Goal: Obtain resource: Download file/media

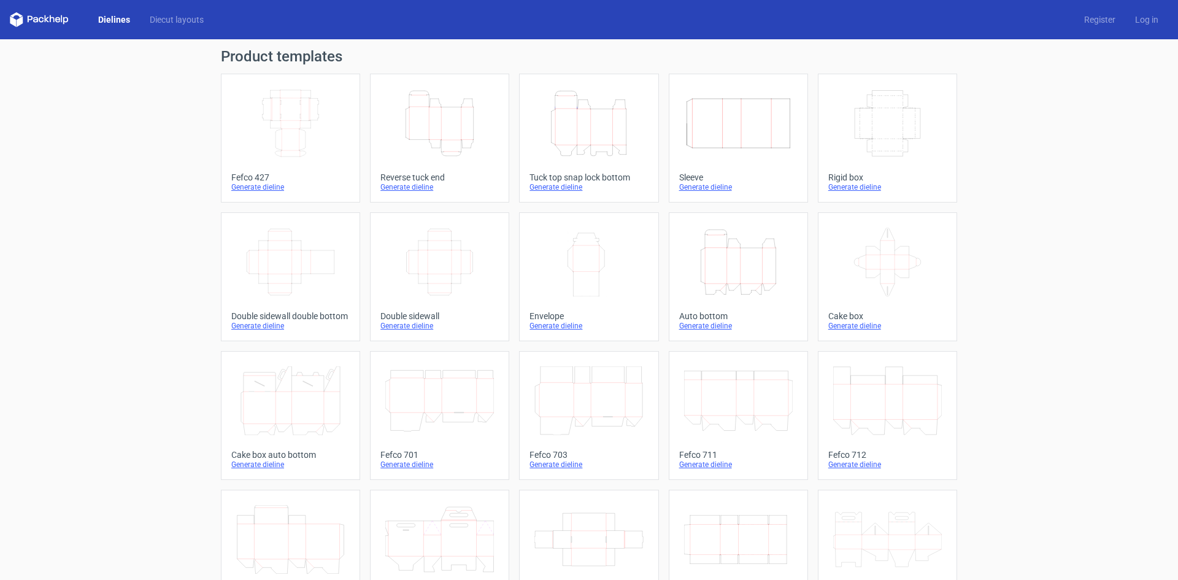
click at [738, 137] on icon "Width Depth Height" at bounding box center [738, 123] width 109 height 69
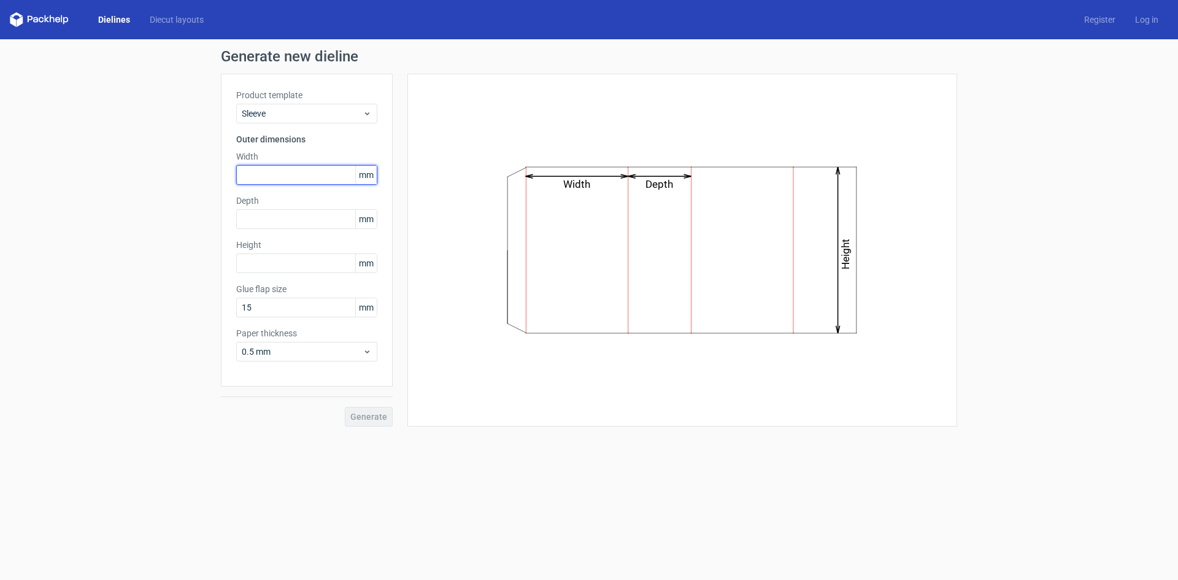
click at [277, 177] on input "text" at bounding box center [306, 175] width 141 height 20
type input "65"
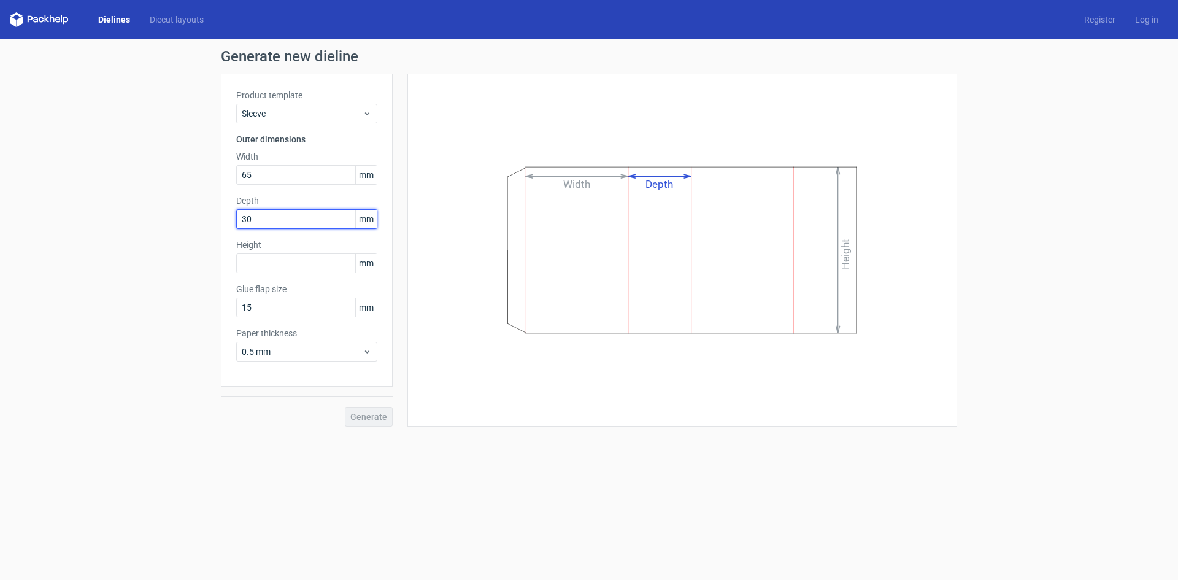
type input "30"
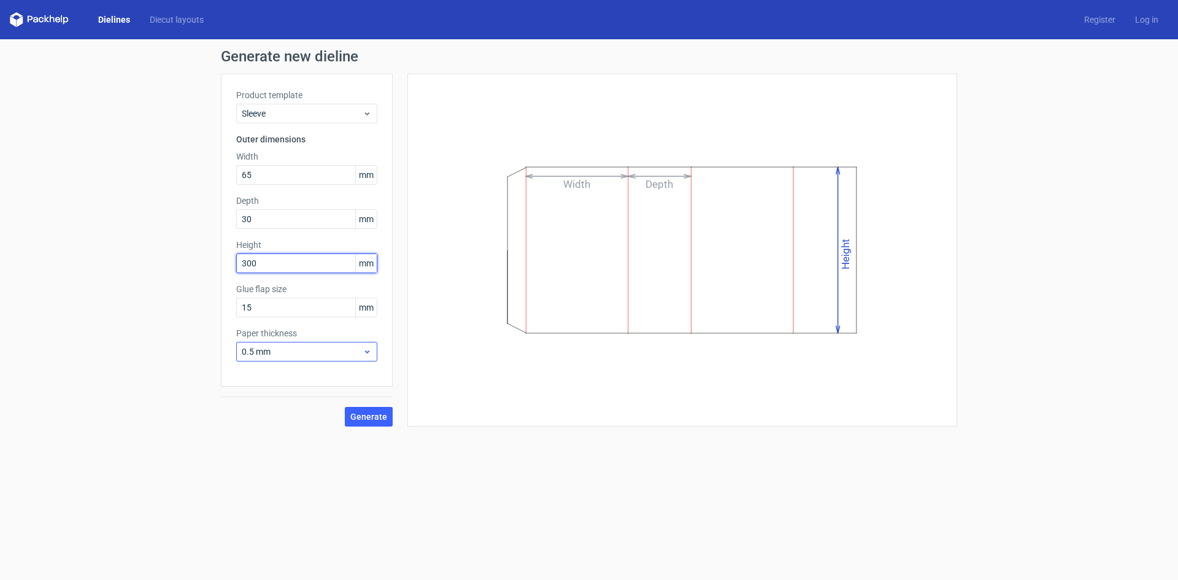
type input "300"
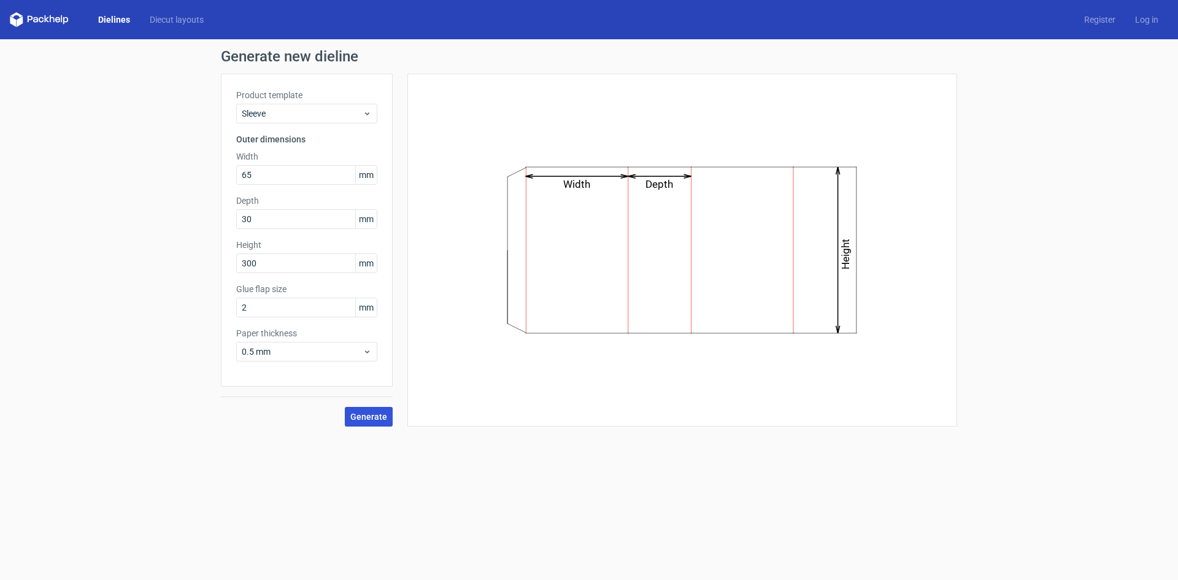
click at [380, 418] on span "Generate" at bounding box center [368, 416] width 37 height 9
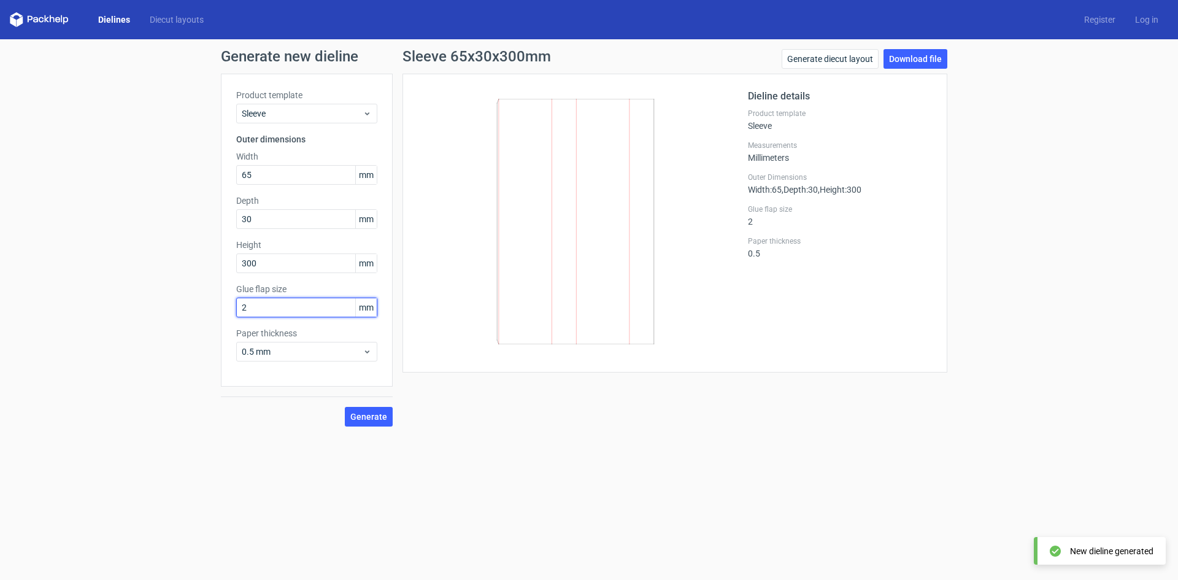
drag, startPoint x: 319, startPoint y: 305, endPoint x: 145, endPoint y: 327, distance: 175.5
click at [145, 327] on div "Generate new dieline Product template Sleeve Outer dimensions Width 65 mm Depth…" at bounding box center [589, 237] width 1178 height 397
type input "20"
click at [385, 409] on button "Generate" at bounding box center [369, 417] width 48 height 20
click at [899, 60] on link "Download file" at bounding box center [915, 59] width 64 height 20
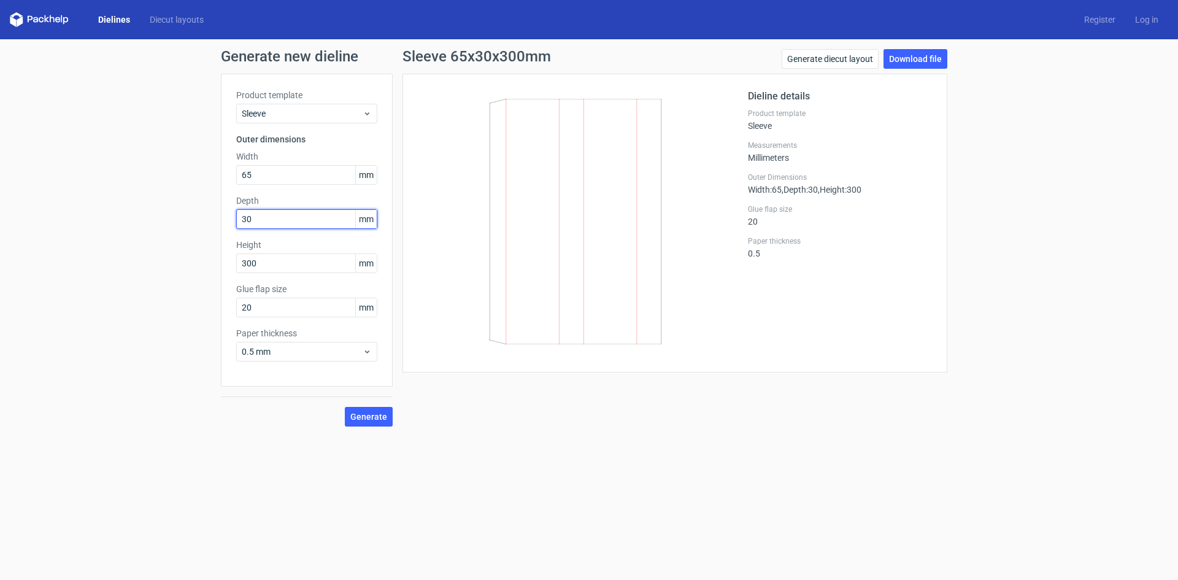
drag, startPoint x: 293, startPoint y: 226, endPoint x: 107, endPoint y: 237, distance: 185.6
click at [107, 237] on div "Generate new dieline Product template Sleeve Outer dimensions Width 65 mm Depth…" at bounding box center [589, 237] width 1178 height 397
type input "25"
click at [363, 416] on span "Generate" at bounding box center [368, 416] width 37 height 9
click at [930, 53] on link "Download file" at bounding box center [915, 59] width 64 height 20
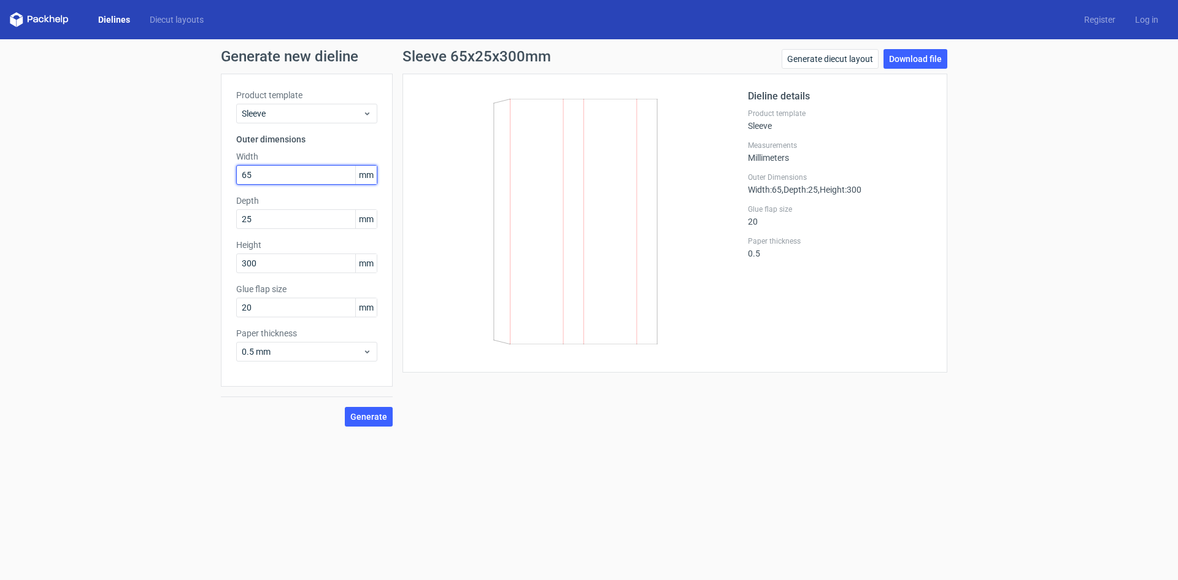
drag, startPoint x: 204, startPoint y: 190, endPoint x: 169, endPoint y: 202, distance: 37.0
click at [169, 202] on div "Generate new dieline Product template Sleeve Outer dimensions Width 65 mm Depth…" at bounding box center [589, 237] width 1178 height 397
drag, startPoint x: 255, startPoint y: 175, endPoint x: 213, endPoint y: 197, distance: 46.6
click at [197, 185] on div "Generate new dieline Product template Sleeve Outer dimensions Width 140 mm Dept…" at bounding box center [589, 237] width 1178 height 397
type input "60"
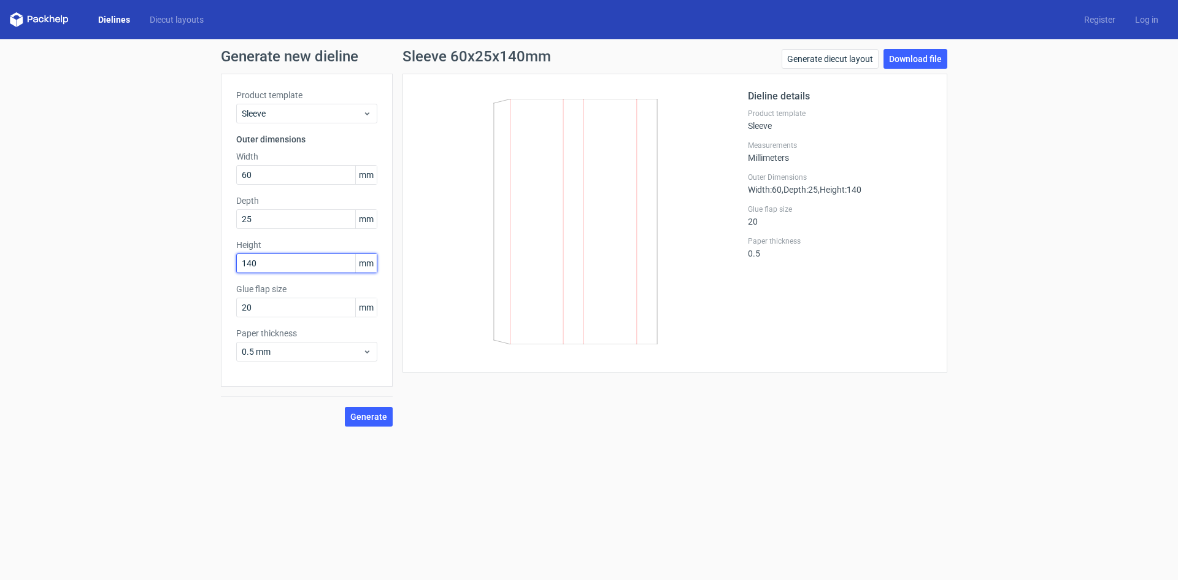
type input "140"
click at [375, 417] on span "Generate" at bounding box center [368, 416] width 37 height 9
click at [919, 52] on link "Download file" at bounding box center [915, 59] width 64 height 20
click at [112, 27] on div "Dielines Diecut layouts Register Log in" at bounding box center [589, 19] width 1178 height 39
click at [112, 18] on link "Dielines" at bounding box center [114, 19] width 52 height 12
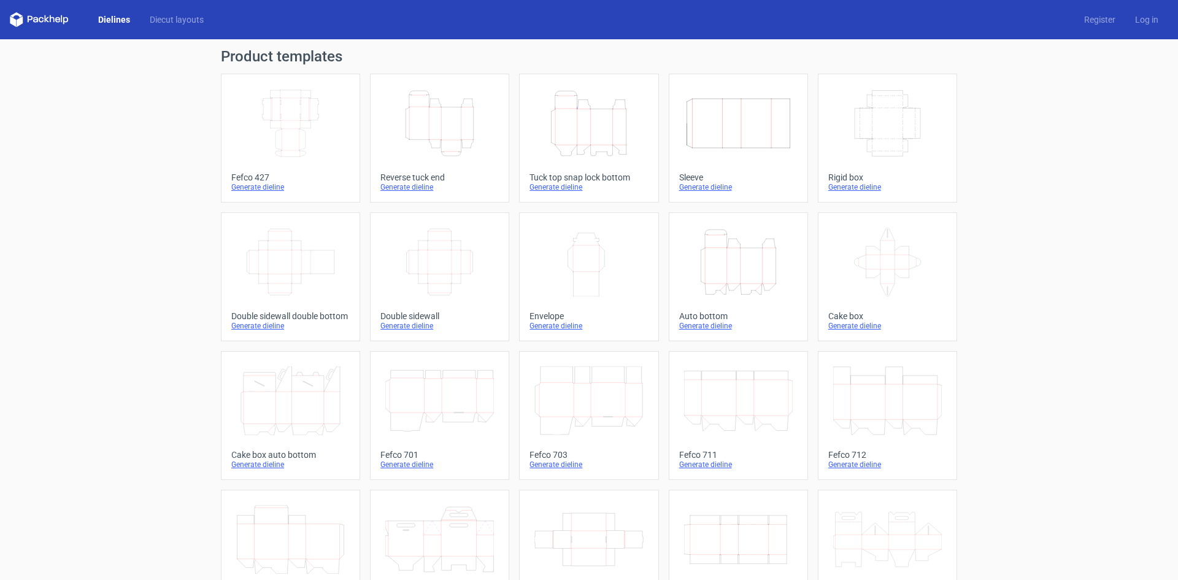
click at [754, 285] on icon "Height Depth Width" at bounding box center [738, 262] width 109 height 69
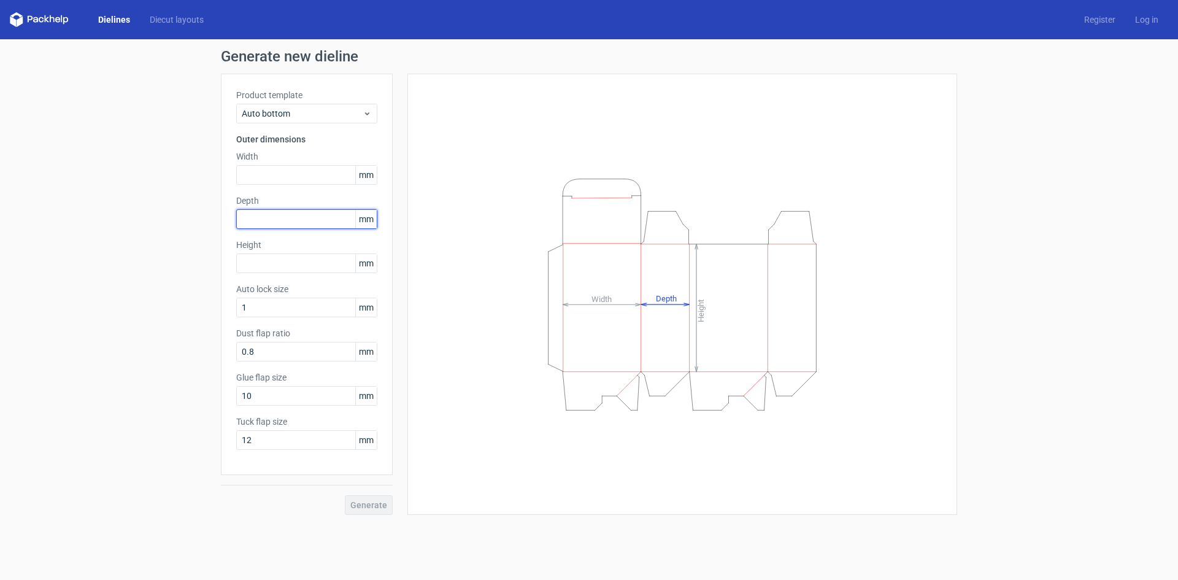
click at [280, 214] on input "text" at bounding box center [306, 219] width 141 height 20
type input "95"
drag, startPoint x: 299, startPoint y: 177, endPoint x: 293, endPoint y: 167, distance: 11.8
click at [299, 177] on input "text" at bounding box center [306, 175] width 141 height 20
type input "265"
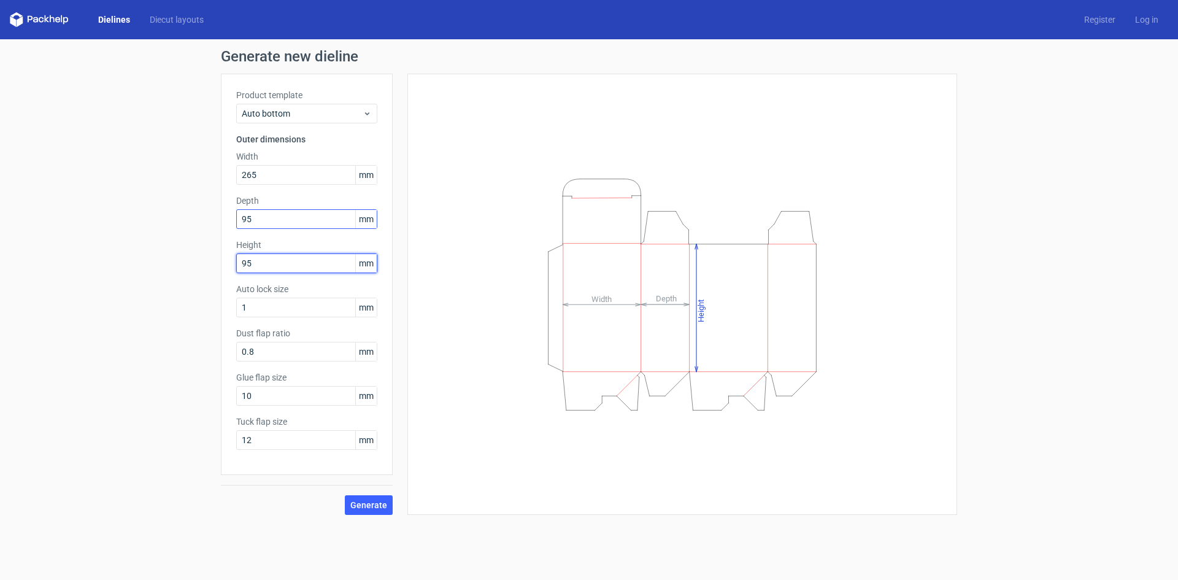
type input "95"
click at [294, 224] on input "95" at bounding box center [306, 219] width 141 height 20
drag, startPoint x: 304, startPoint y: 220, endPoint x: 163, endPoint y: 219, distance: 141.1
click at [212, 249] on div "Generate new dieline Product template Auto bottom Outer dimensions Width 265 mm…" at bounding box center [589, 281] width 1178 height 485
type input "165"
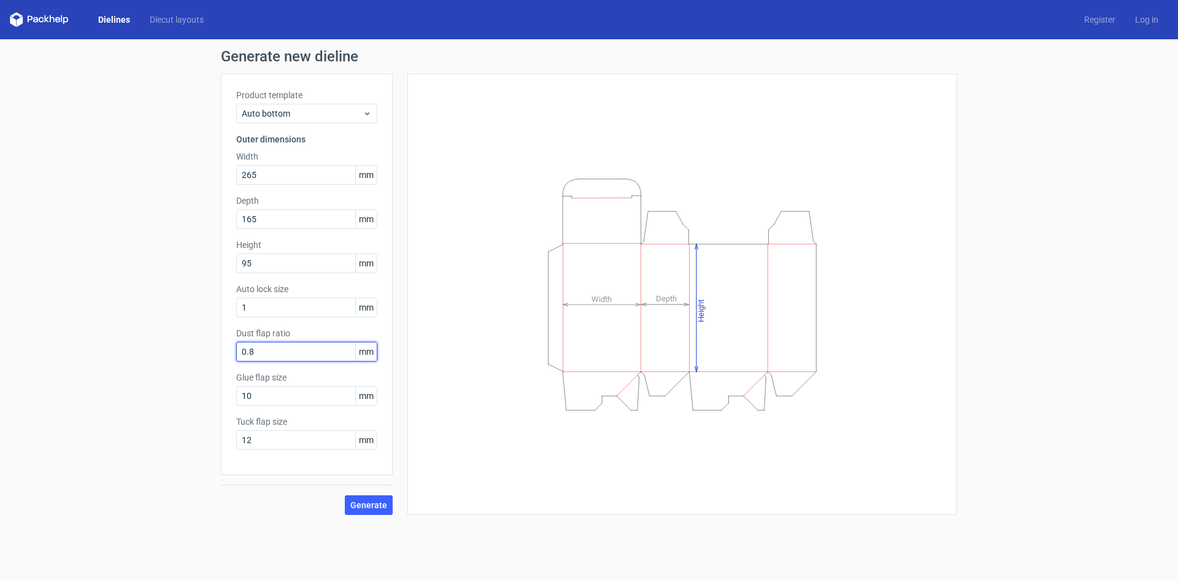
drag, startPoint x: 303, startPoint y: 349, endPoint x: 280, endPoint y: 353, distance: 23.0
click at [280, 353] on input "0.8" at bounding box center [306, 352] width 141 height 20
drag, startPoint x: 240, startPoint y: 364, endPoint x: 223, endPoint y: 383, distance: 25.2
click at [218, 369] on div "Generate new dieline Product template Auto bottom Outer dimensions Width 265 mm…" at bounding box center [589, 281] width 1178 height 485
drag, startPoint x: 270, startPoint y: 397, endPoint x: 217, endPoint y: 405, distance: 54.0
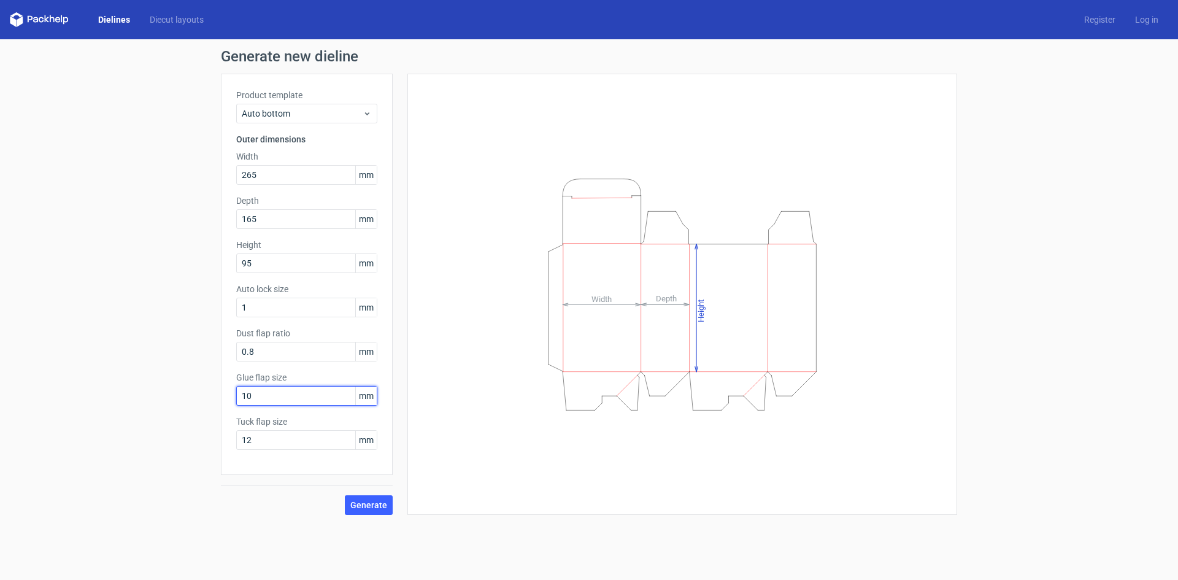
click at [217, 405] on div "Generate new dieline Product template Auto bottom Outer dimensions Width 265 mm…" at bounding box center [589, 281] width 1178 height 485
type input "20"
click at [283, 350] on input "0.8" at bounding box center [306, 352] width 141 height 20
drag, startPoint x: 302, startPoint y: 351, endPoint x: 219, endPoint y: 366, distance: 84.0
click at [219, 366] on div "Generate new dieline Product template Auto bottom Outer dimensions Width 265 mm…" at bounding box center [589, 281] width 1178 height 485
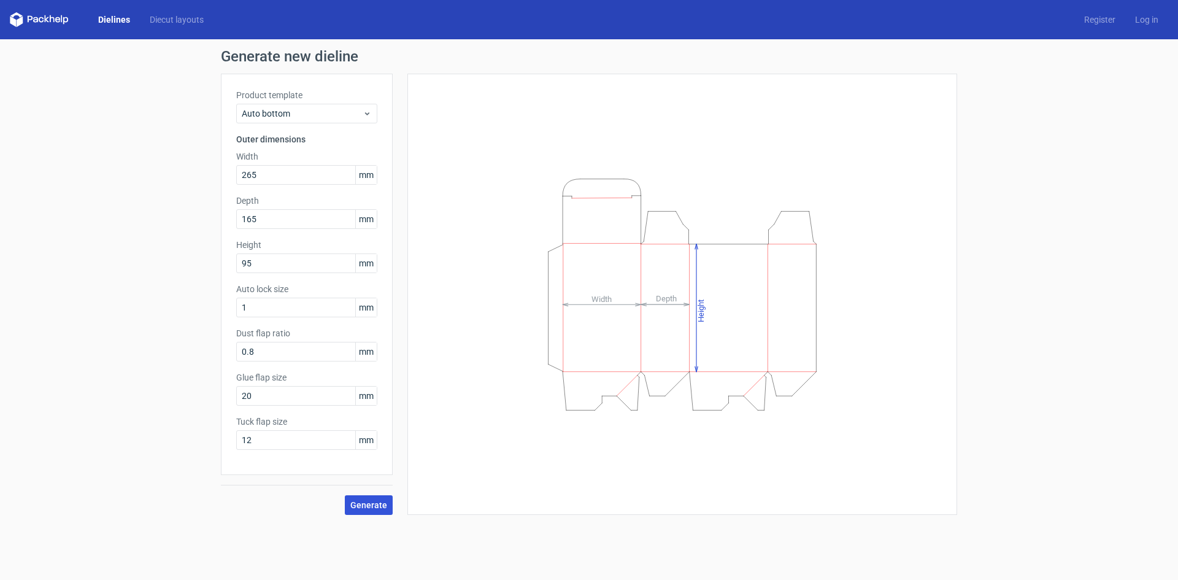
click at [351, 506] on button "Generate" at bounding box center [369, 505] width 48 height 20
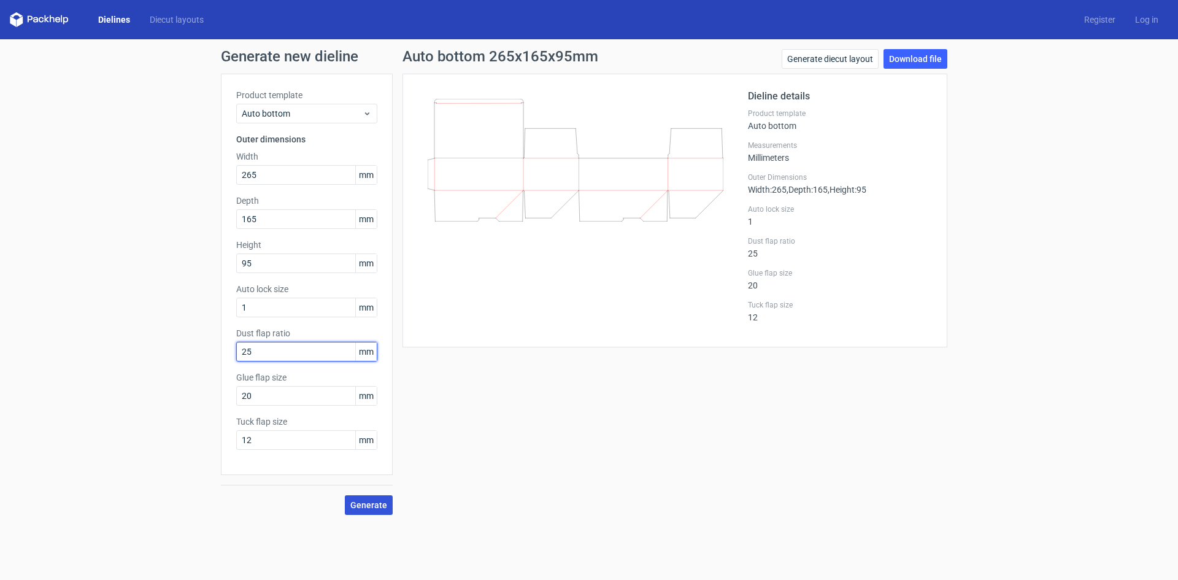
type input "25"
click at [381, 512] on button "Generate" at bounding box center [369, 505] width 48 height 20
drag, startPoint x: 259, startPoint y: 346, endPoint x: 217, endPoint y: 357, distance: 43.1
click at [217, 357] on div "Generate new dieline Product template Auto bottom Outer dimensions Width 265 mm…" at bounding box center [589, 281] width 1178 height 485
drag, startPoint x: 272, startPoint y: 393, endPoint x: 236, endPoint y: 417, distance: 43.4
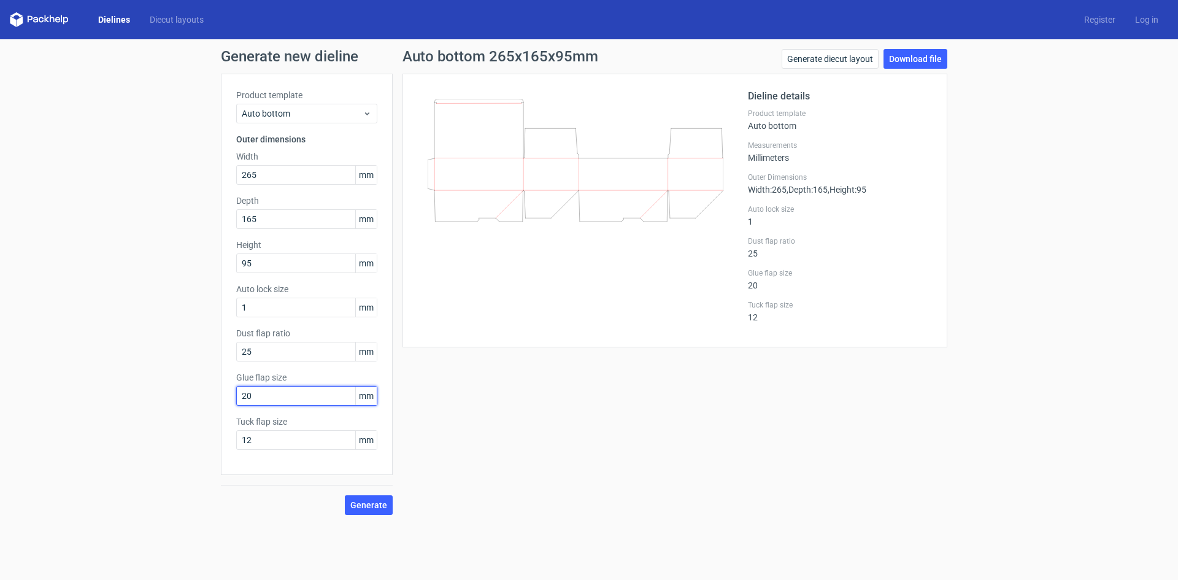
click at [218, 399] on div "Generate new dieline Product template Auto bottom Outer dimensions Width 265 mm…" at bounding box center [589, 281] width 1178 height 485
drag, startPoint x: 287, startPoint y: 443, endPoint x: 188, endPoint y: 461, distance: 100.4
click at [193, 461] on div "Generate new dieline Product template Auto bottom Outer dimensions Width 265 mm…" at bounding box center [589, 281] width 1178 height 485
type input "25"
click at [378, 507] on span "Generate" at bounding box center [368, 504] width 37 height 9
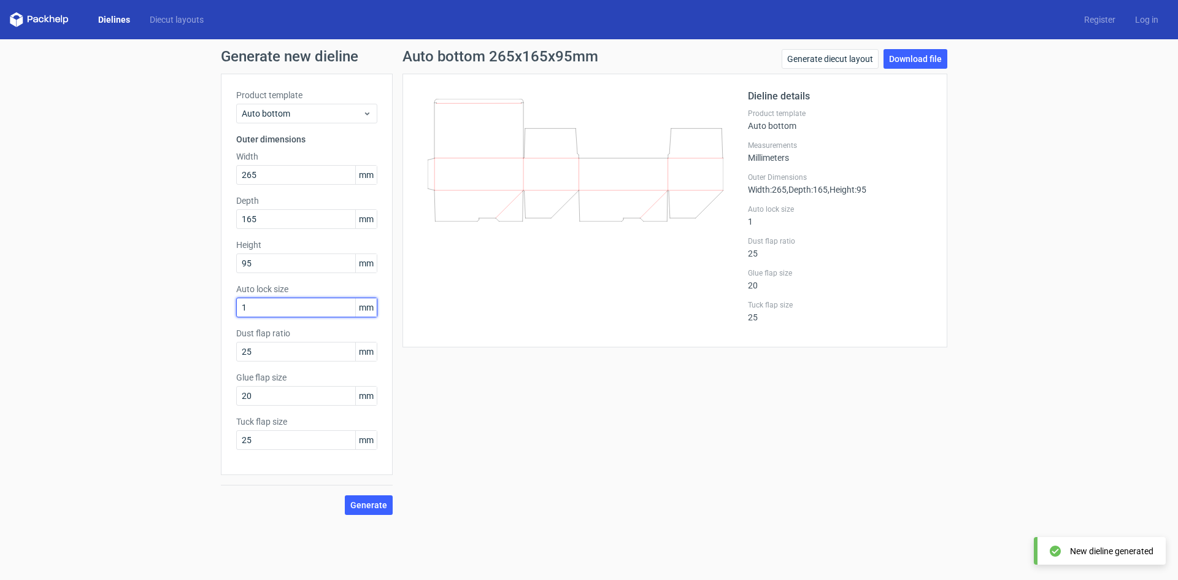
click at [285, 313] on input "1" at bounding box center [306, 307] width 141 height 20
type input "25"
click at [372, 502] on span "Generate" at bounding box center [368, 504] width 37 height 9
drag, startPoint x: 240, startPoint y: 451, endPoint x: 199, endPoint y: 451, distance: 41.7
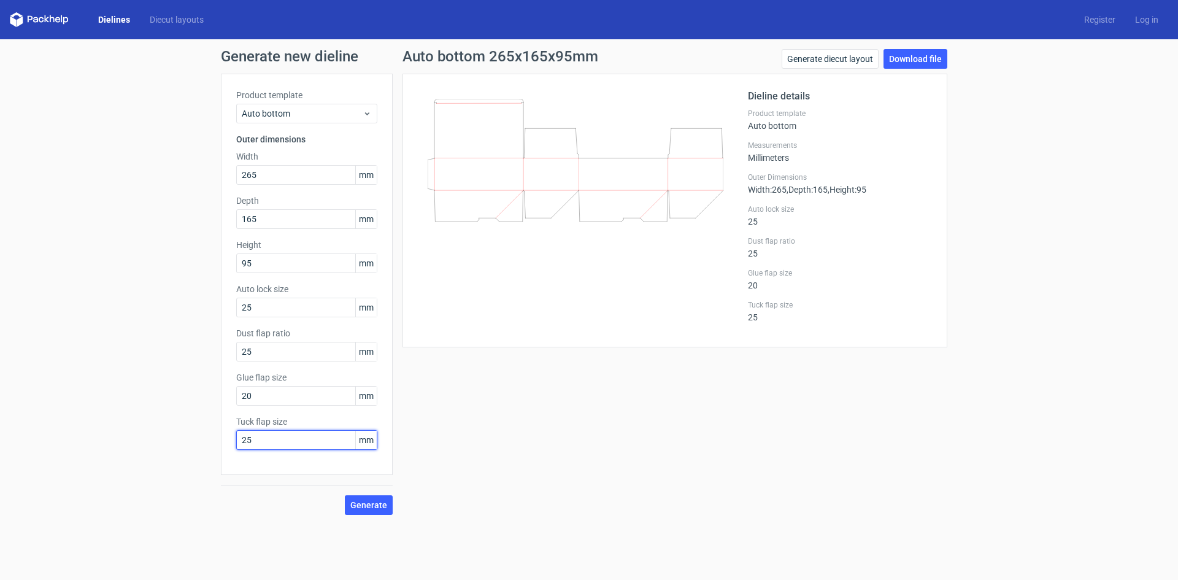
click at [199, 451] on div "Generate new dieline Product template Auto bottom Outer dimensions Width 265 mm…" at bounding box center [589, 281] width 1178 height 485
type input "20"
click at [377, 507] on span "Generate" at bounding box center [368, 504] width 37 height 9
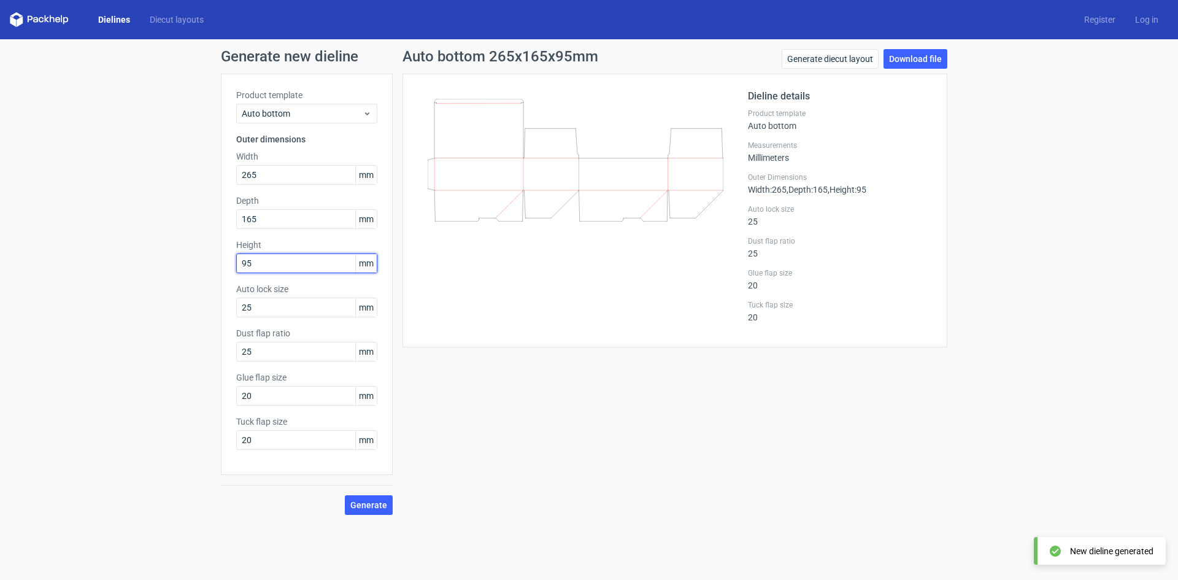
click at [293, 258] on input "95" at bounding box center [306, 263] width 141 height 20
drag, startPoint x: 512, startPoint y: 100, endPoint x: 829, endPoint y: 93, distance: 317.2
click at [512, 100] on icon at bounding box center [575, 160] width 296 height 123
click at [913, 53] on link "Download file" at bounding box center [915, 59] width 64 height 20
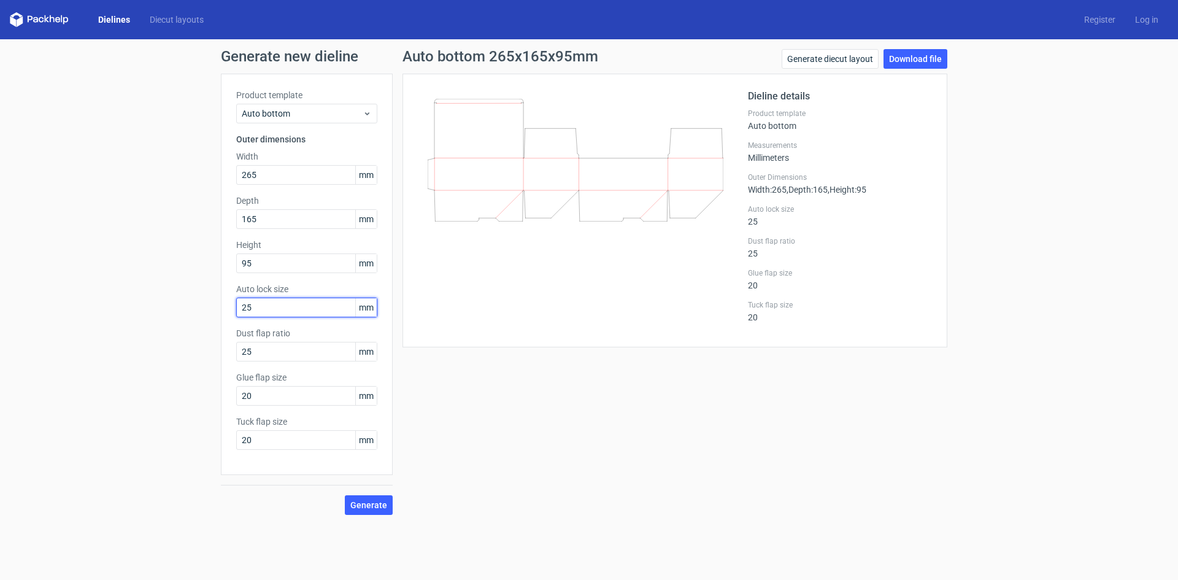
drag, startPoint x: 289, startPoint y: 314, endPoint x: 427, endPoint y: 224, distance: 164.5
click at [289, 313] on input "25" at bounding box center [306, 307] width 141 height 20
click at [502, 107] on icon at bounding box center [575, 160] width 296 height 123
drag, startPoint x: 293, startPoint y: 349, endPoint x: 186, endPoint y: 366, distance: 108.0
click at [186, 366] on div "Generate new dieline Product template Auto bottom Outer dimensions Width 265 mm…" at bounding box center [589, 281] width 1178 height 485
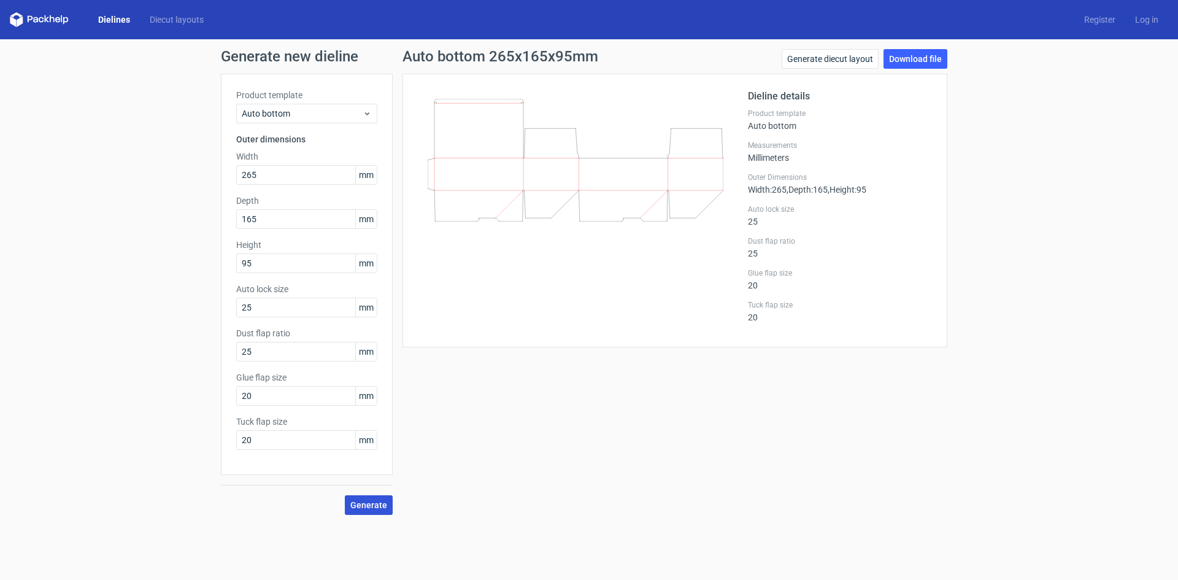
click at [372, 505] on span "Generate" at bounding box center [368, 504] width 37 height 9
drag, startPoint x: 298, startPoint y: 397, endPoint x: 239, endPoint y: 411, distance: 60.5
click at [239, 411] on div "Product template Auto bottom Outer dimensions Width 265 mm Depth 165 mm Height …" at bounding box center [307, 274] width 172 height 401
type input "25"
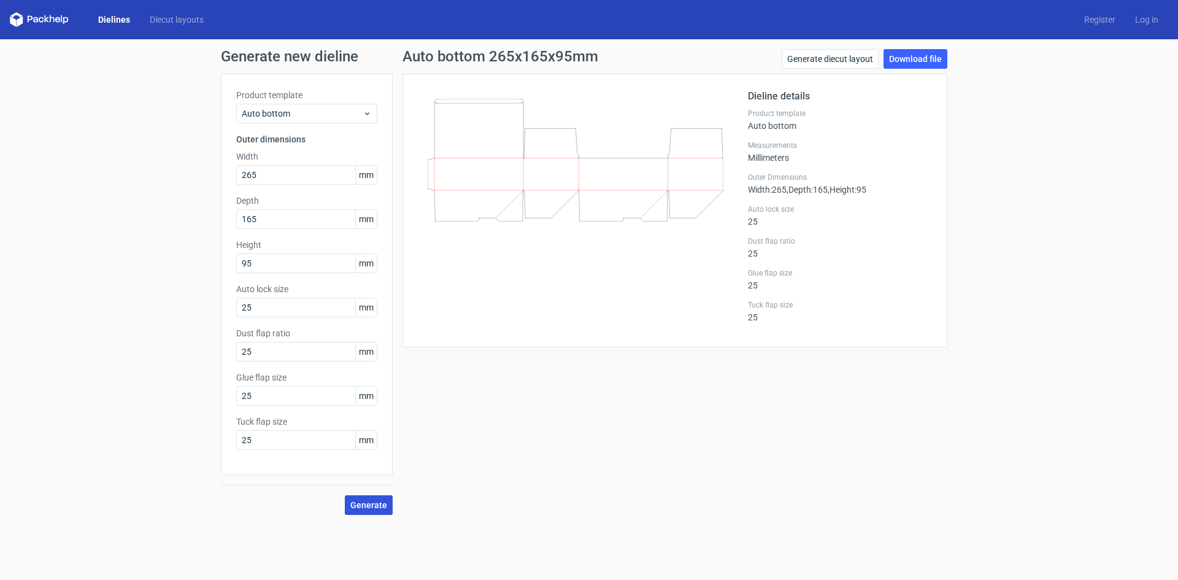
click at [385, 500] on span "Generate" at bounding box center [368, 504] width 37 height 9
drag, startPoint x: 275, startPoint y: 397, endPoint x: 187, endPoint y: 419, distance: 90.4
click at [188, 419] on div "Generate new dieline Product template Auto bottom Outer dimensions Width 265 mm…" at bounding box center [589, 281] width 1178 height 485
type input "15"
click at [362, 500] on span "Generate" at bounding box center [368, 504] width 37 height 9
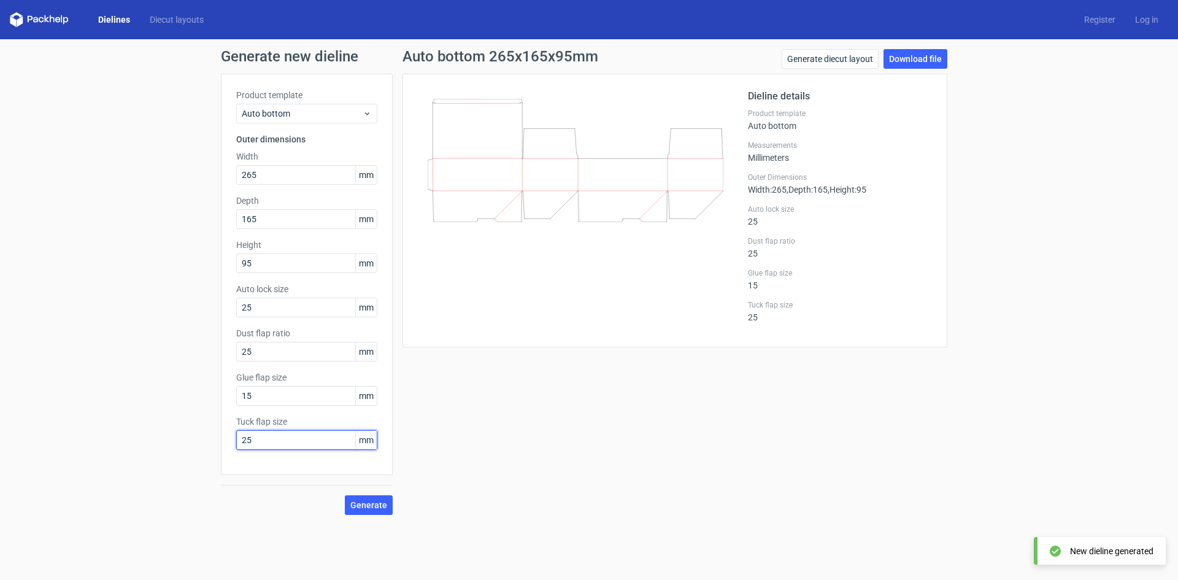
click at [278, 440] on input "25" at bounding box center [306, 440] width 141 height 20
drag, startPoint x: 283, startPoint y: 438, endPoint x: 180, endPoint y: 456, distance: 105.3
click at [180, 456] on div "Generate new dieline Product template Auto bottom Outer dimensions Width 265 mm…" at bounding box center [589, 281] width 1178 height 485
click at [360, 508] on span "Generate" at bounding box center [368, 504] width 37 height 9
drag, startPoint x: 274, startPoint y: 440, endPoint x: 235, endPoint y: 440, distance: 38.6
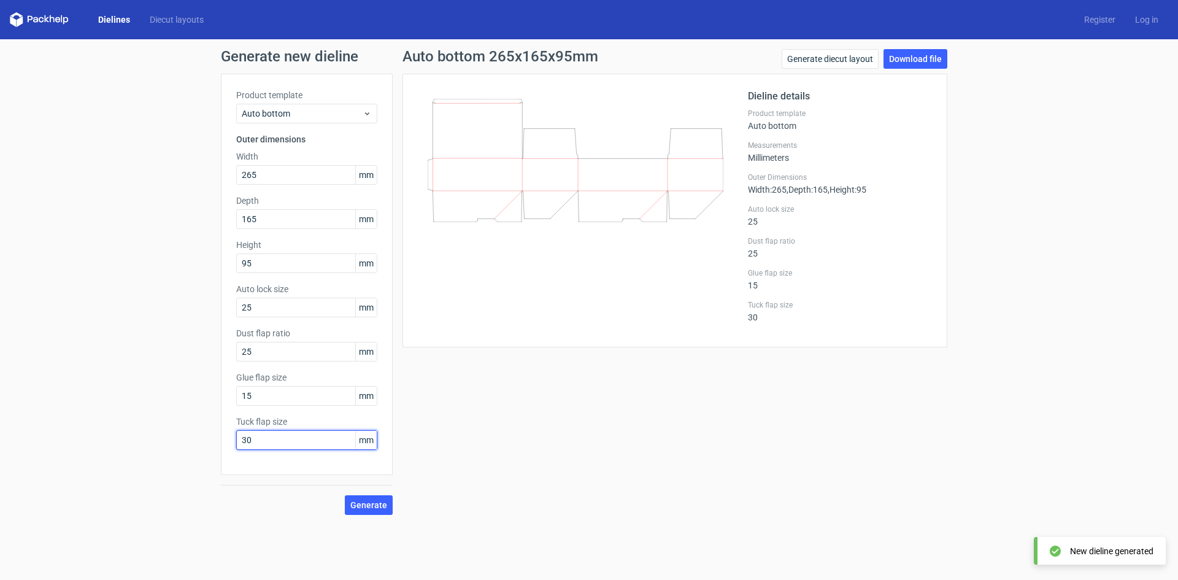
click at [235, 440] on div "Product template Auto bottom Outer dimensions Width 265 mm Depth 165 mm Height …" at bounding box center [307, 274] width 172 height 401
click at [367, 507] on span "Generate" at bounding box center [368, 504] width 37 height 9
drag, startPoint x: 294, startPoint y: 440, endPoint x: 160, endPoint y: 448, distance: 134.6
click at [161, 448] on div "Generate new dieline Product template Auto bottom Outer dimensions Width 265 mm…" at bounding box center [589, 281] width 1178 height 485
type input "0"
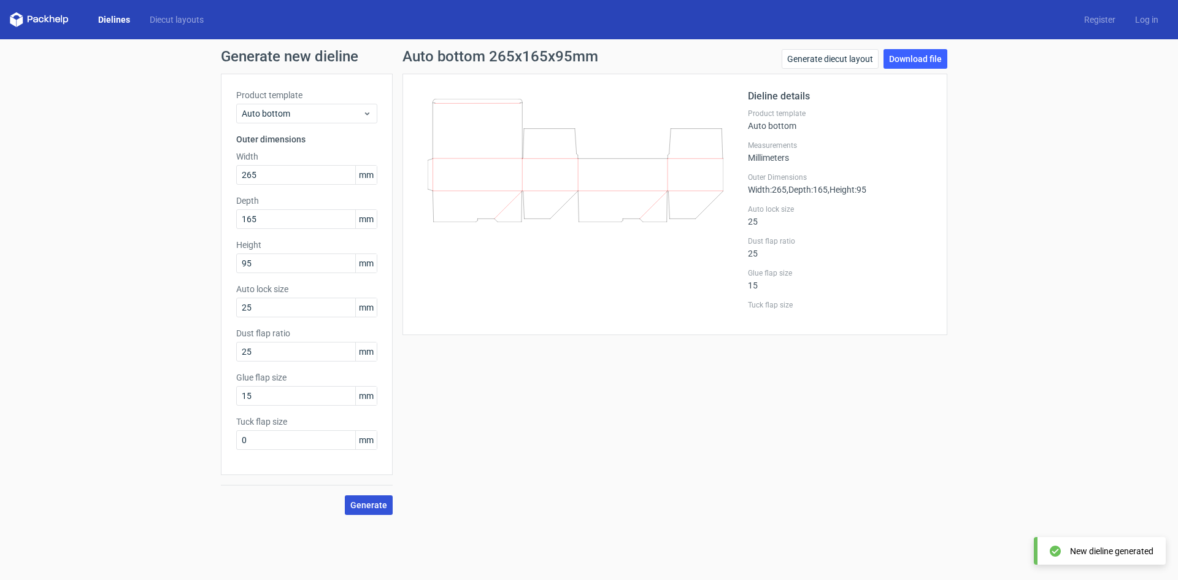
click at [372, 510] on button "Generate" at bounding box center [369, 505] width 48 height 20
drag, startPoint x: 280, startPoint y: 301, endPoint x: 195, endPoint y: 322, distance: 87.3
click at [194, 316] on div "Generate new dieline Product template Auto bottom Outer dimensions Width 265 mm…" at bounding box center [589, 281] width 1178 height 485
type input "1"
click at [374, 504] on span "Generate" at bounding box center [368, 504] width 37 height 9
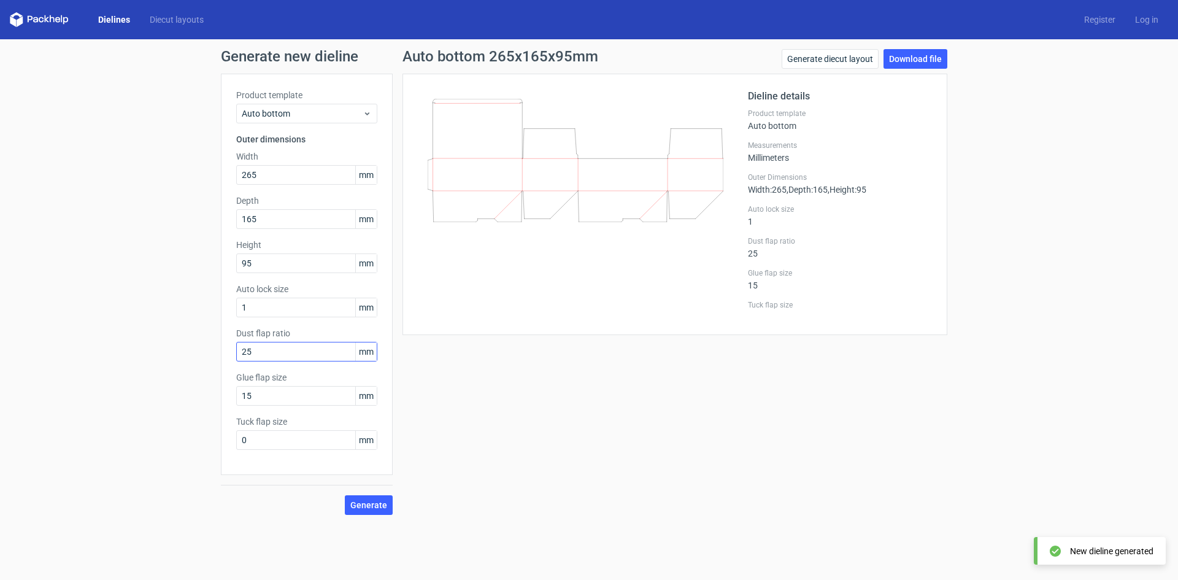
drag, startPoint x: 262, startPoint y: 341, endPoint x: 244, endPoint y: 343, distance: 17.9
click at [244, 343] on div "Dust flap ratio 25 mm" at bounding box center [306, 344] width 141 height 34
drag, startPoint x: 261, startPoint y: 351, endPoint x: 190, endPoint y: 370, distance: 73.6
click at [190, 370] on div "Generate new dieline Product template Auto bottom Outer dimensions Width 265 mm…" at bounding box center [589, 281] width 1178 height 485
click at [379, 506] on span "Generate" at bounding box center [368, 504] width 37 height 9
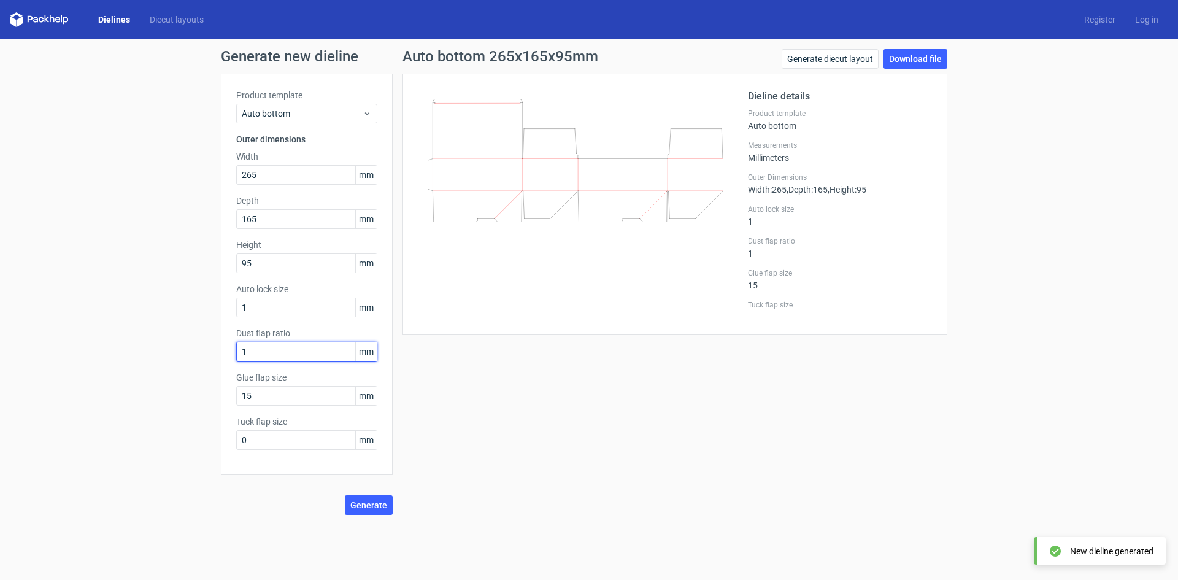
drag, startPoint x: 286, startPoint y: 351, endPoint x: 202, endPoint y: 368, distance: 85.2
click at [203, 368] on div "Generate new dieline Product template Auto bottom Outer dimensions Width 265 mm…" at bounding box center [589, 281] width 1178 height 485
type input "25"
click at [370, 508] on span "Generate" at bounding box center [368, 504] width 37 height 9
click at [249, 56] on h1 "Generate new dieline" at bounding box center [589, 56] width 736 height 15
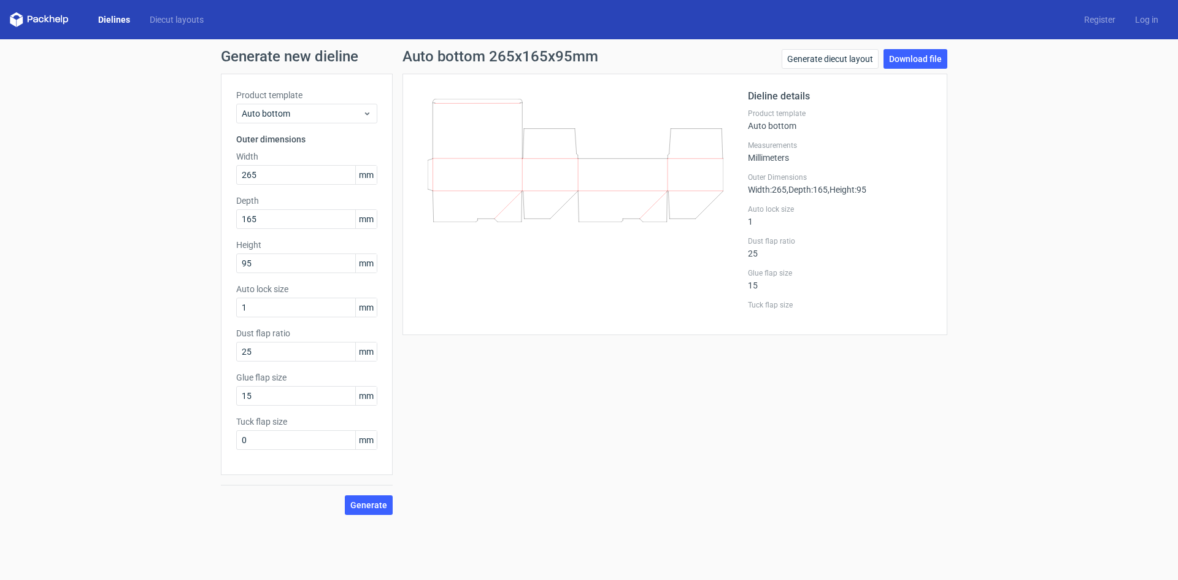
click at [114, 19] on link "Dielines" at bounding box center [114, 19] width 52 height 12
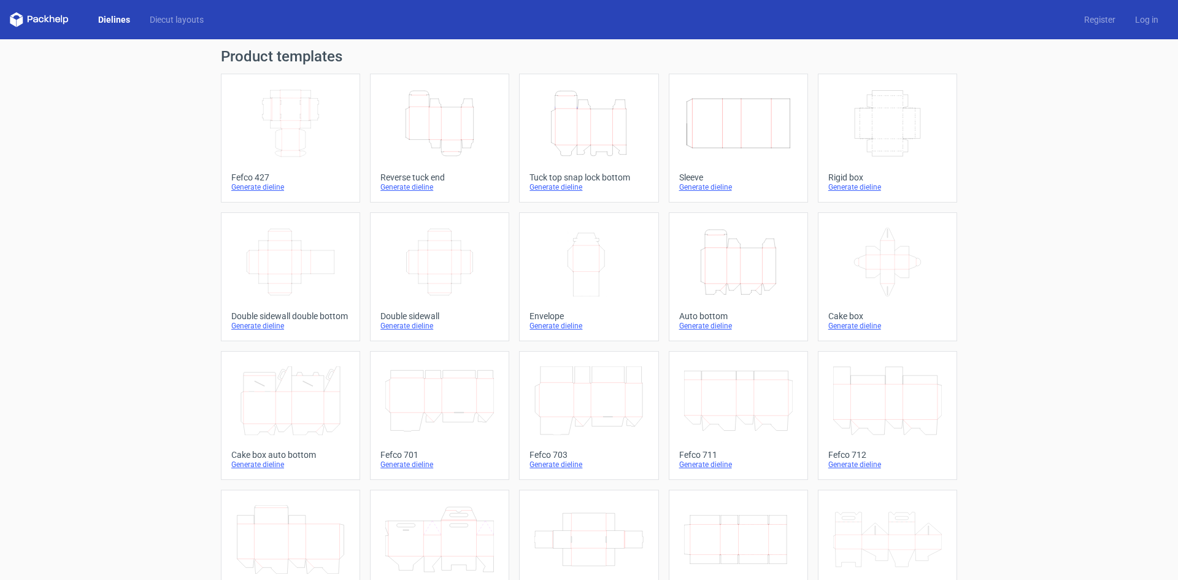
click at [745, 260] on icon "Height Depth Width" at bounding box center [738, 262] width 109 height 69
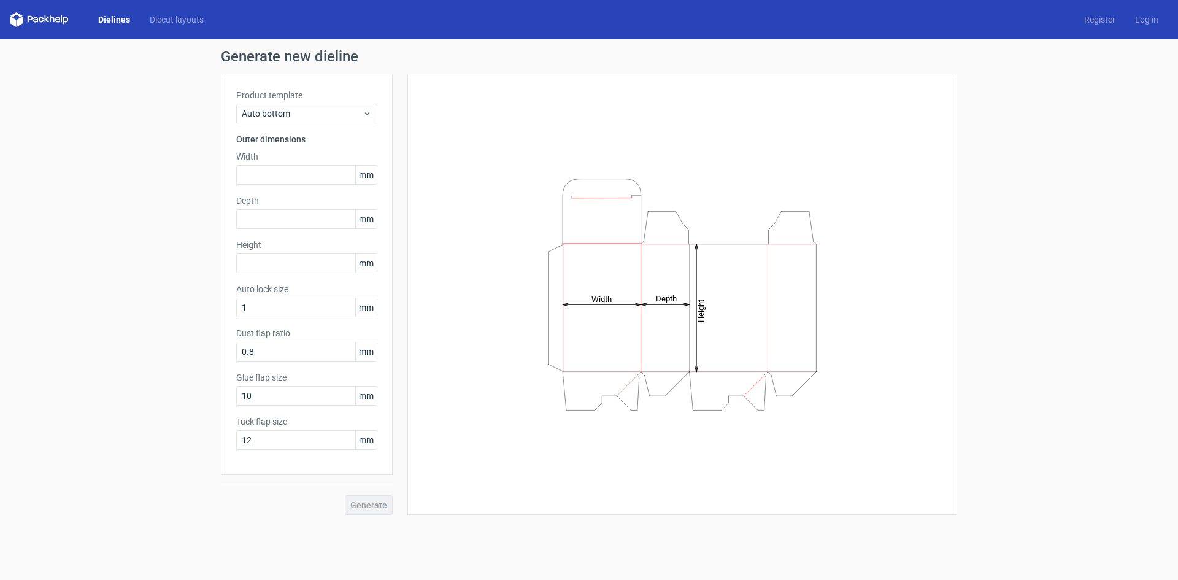
click at [600, 186] on icon "Height Depth Width" at bounding box center [682, 294] width 368 height 245
drag, startPoint x: 600, startPoint y: 186, endPoint x: 604, endPoint y: 205, distance: 19.3
click at [604, 205] on icon "Height Depth Width" at bounding box center [682, 294] width 368 height 245
click at [277, 348] on input "0.8" at bounding box center [306, 352] width 141 height 20
drag, startPoint x: 287, startPoint y: 351, endPoint x: 163, endPoint y: 372, distance: 125.5
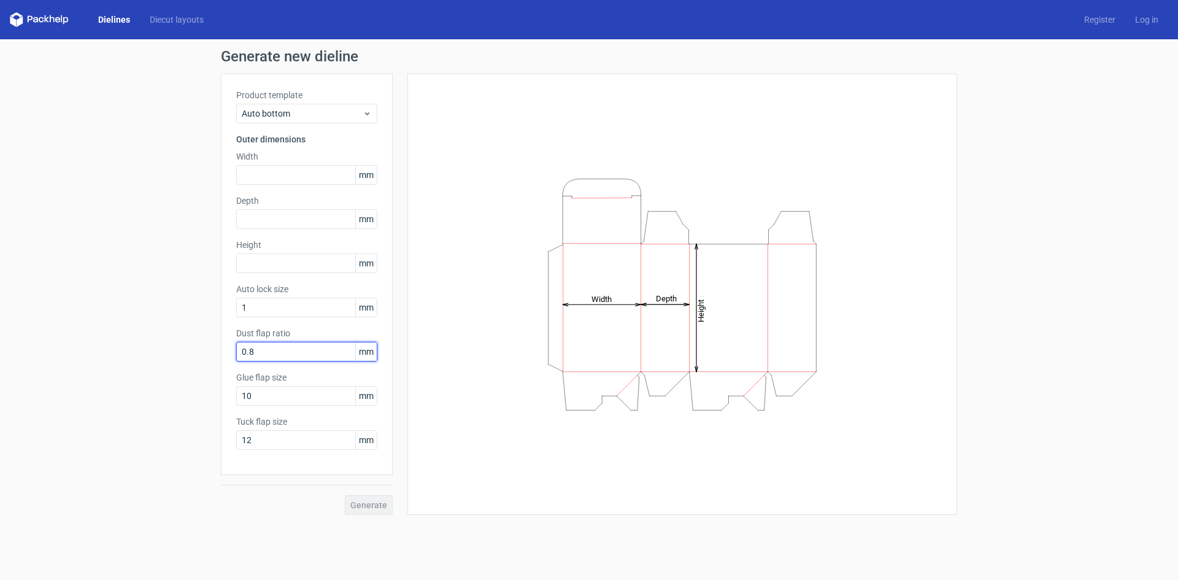
click at [163, 372] on div "Generate new dieline Product template Auto bottom Outer dimensions Width mm Dep…" at bounding box center [589, 281] width 1178 height 485
click at [282, 164] on div "Width mm" at bounding box center [306, 167] width 141 height 34
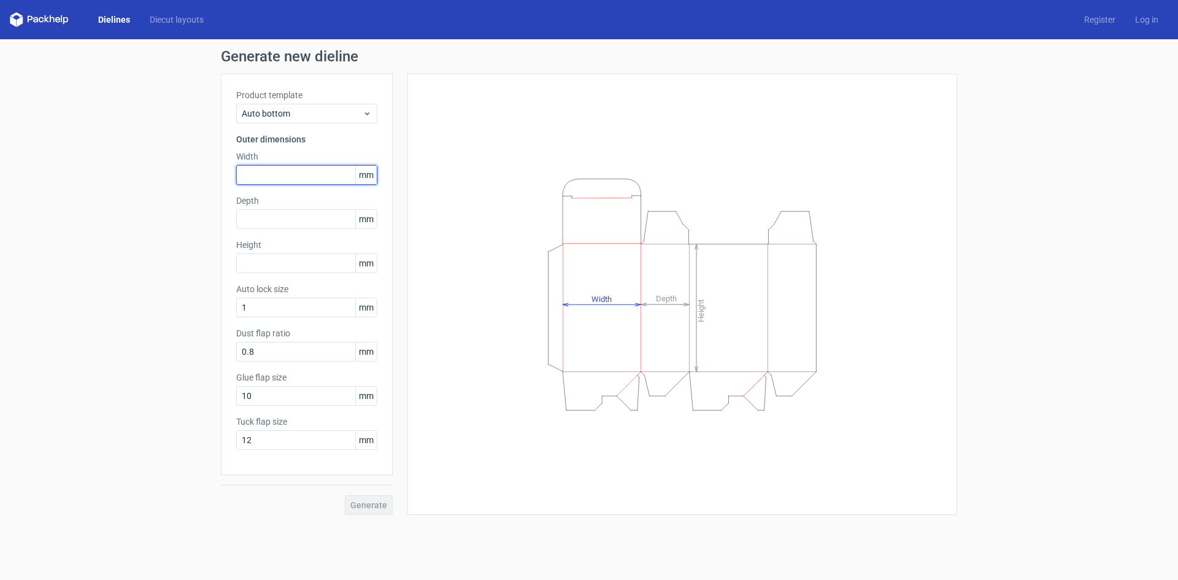
click at [289, 173] on input "text" at bounding box center [306, 175] width 141 height 20
type input "265"
type input "165"
type input "95"
click at [616, 182] on icon "Height Depth Width" at bounding box center [682, 294] width 368 height 245
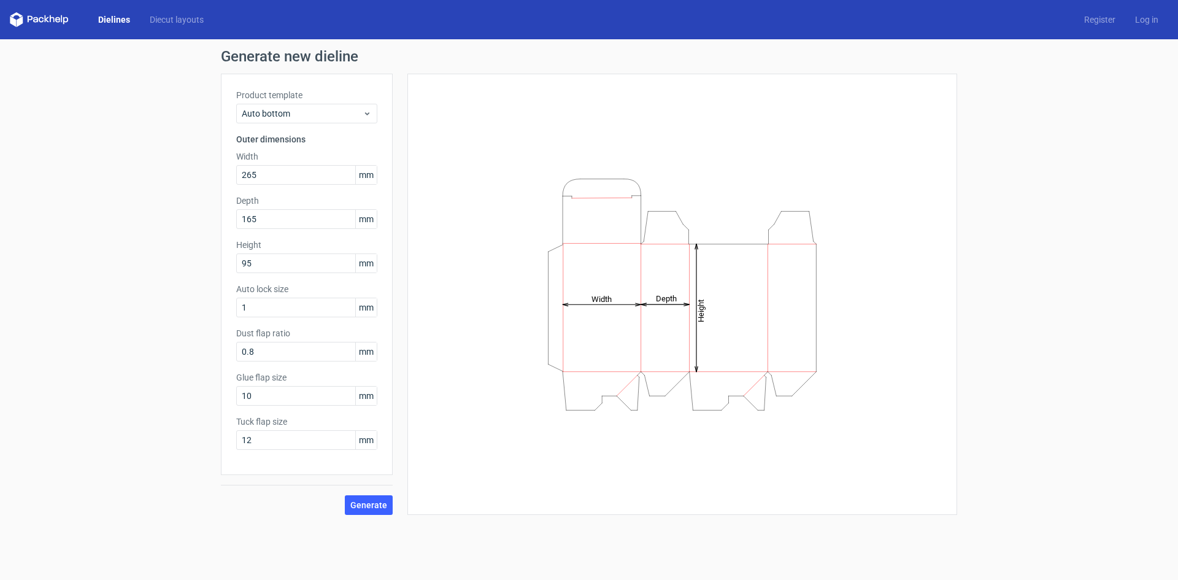
drag, startPoint x: 616, startPoint y: 182, endPoint x: 604, endPoint y: 191, distance: 15.3
click at [615, 182] on icon "Height Depth Width" at bounding box center [682, 294] width 368 height 245
drag, startPoint x: 289, startPoint y: 305, endPoint x: 214, endPoint y: 334, distance: 80.8
click at [205, 324] on div "Generate new dieline Product template Auto bottom Outer dimensions Width 265 mm…" at bounding box center [589, 281] width 1178 height 485
drag, startPoint x: 260, startPoint y: 351, endPoint x: 218, endPoint y: 351, distance: 42.3
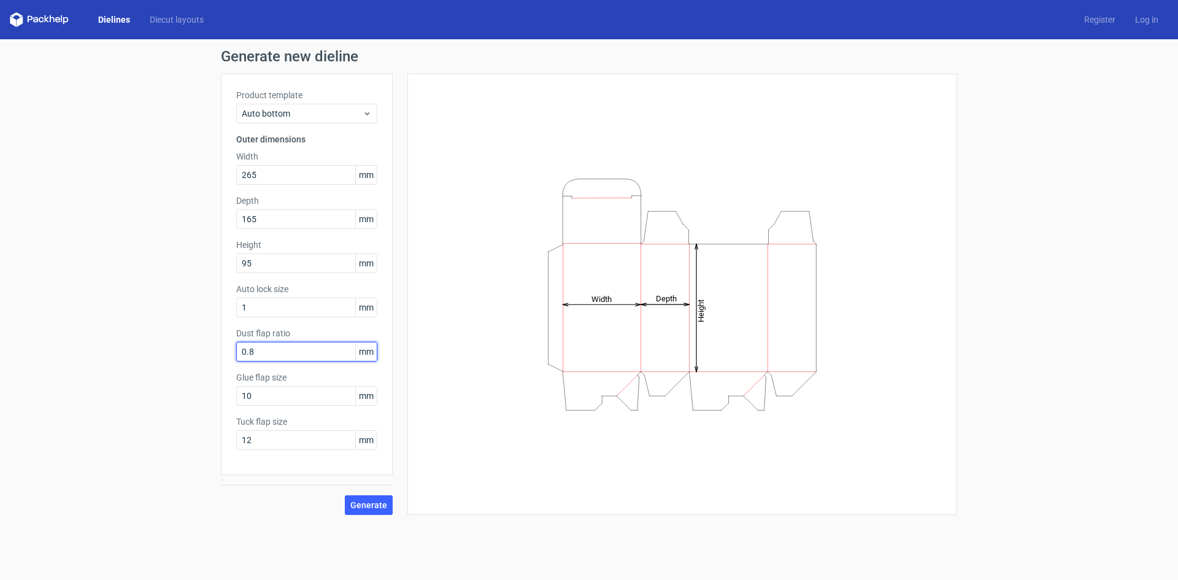
click at [218, 351] on div "Generate new dieline Product template Auto bottom Outer dimensions Width 265 mm…" at bounding box center [589, 281] width 1178 height 485
click at [272, 333] on label "Dust flap ratio" at bounding box center [306, 333] width 141 height 12
copy label "Dust flap ratio"
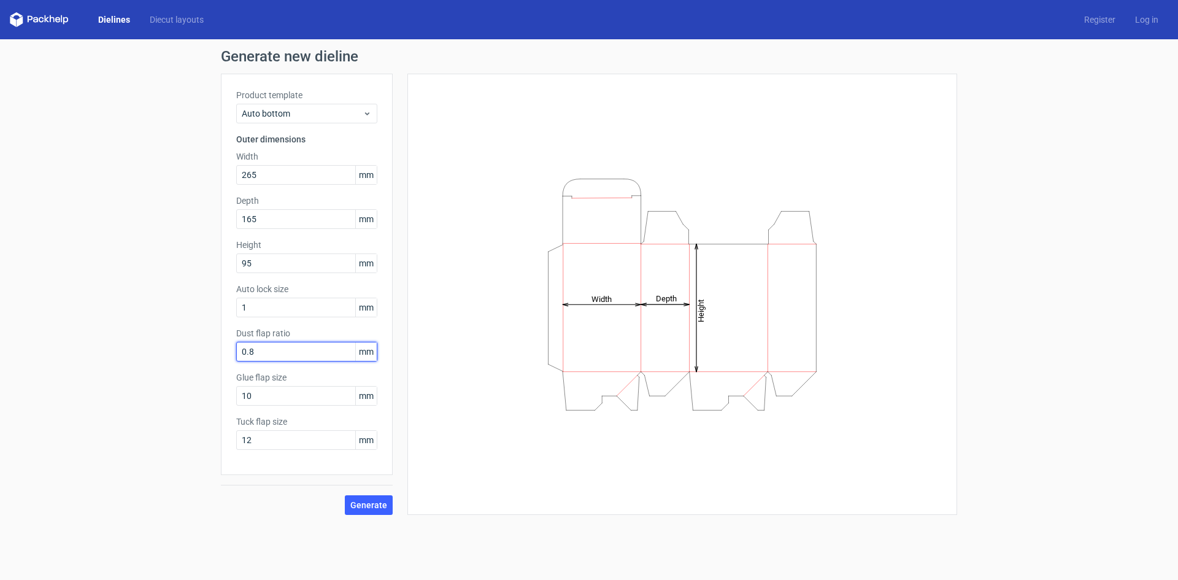
drag, startPoint x: 307, startPoint y: 348, endPoint x: 203, endPoint y: 369, distance: 105.9
click at [203, 369] on div "Generate new dieline Product template Auto bottom Outer dimensions Width 265 mm…" at bounding box center [589, 281] width 1178 height 485
type input "25"
type input "15"
type input "25"
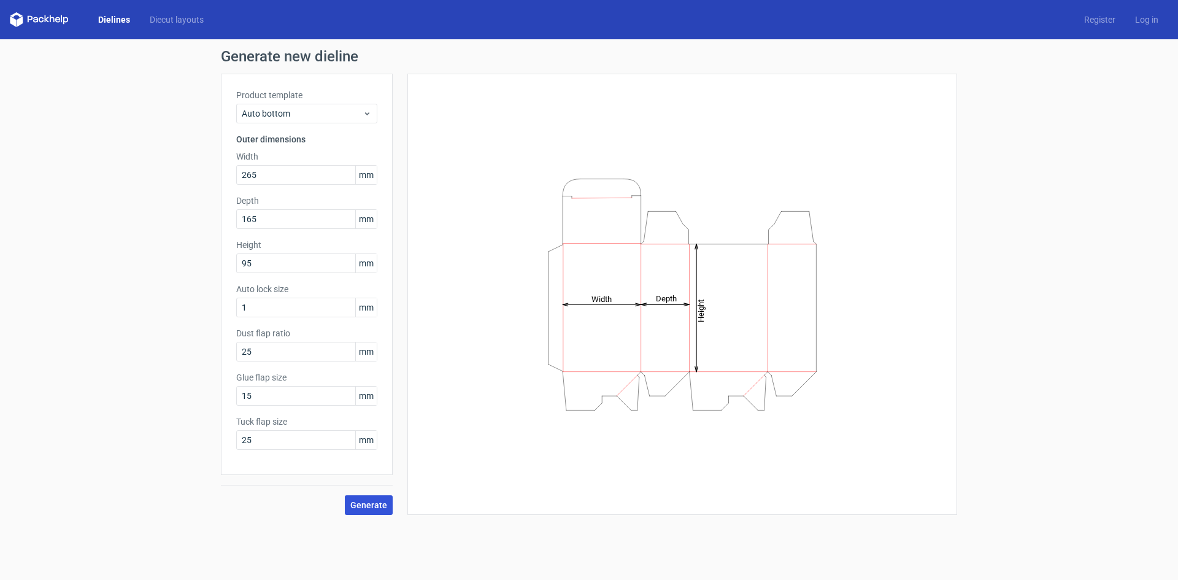
click at [373, 504] on span "Generate" at bounding box center [368, 504] width 37 height 9
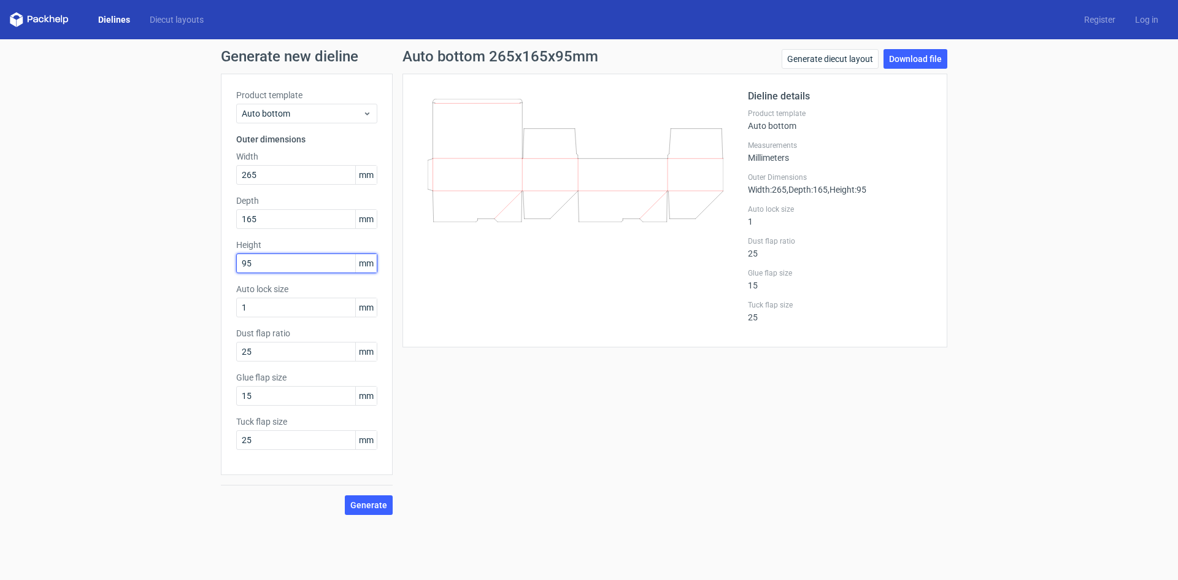
drag, startPoint x: 274, startPoint y: 267, endPoint x: 218, endPoint y: 282, distance: 57.9
click at [218, 282] on div "Generate new dieline Product template Auto bottom Outer dimensions Width 265 mm…" at bounding box center [589, 281] width 1178 height 485
click at [278, 305] on input "1" at bounding box center [306, 307] width 141 height 20
type input "25"
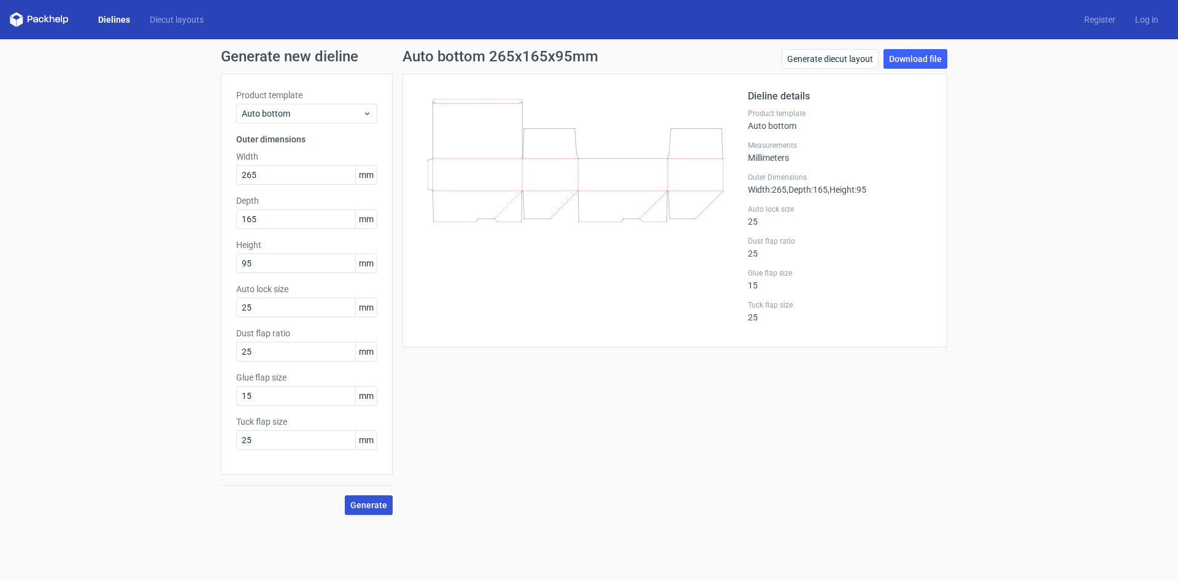
click at [375, 505] on span "Generate" at bounding box center [368, 504] width 37 height 9
click at [754, 217] on div "Auto lock size 25" at bounding box center [840, 215] width 184 height 22
click at [754, 254] on div "Dust flap ratio 25" at bounding box center [840, 247] width 184 height 22
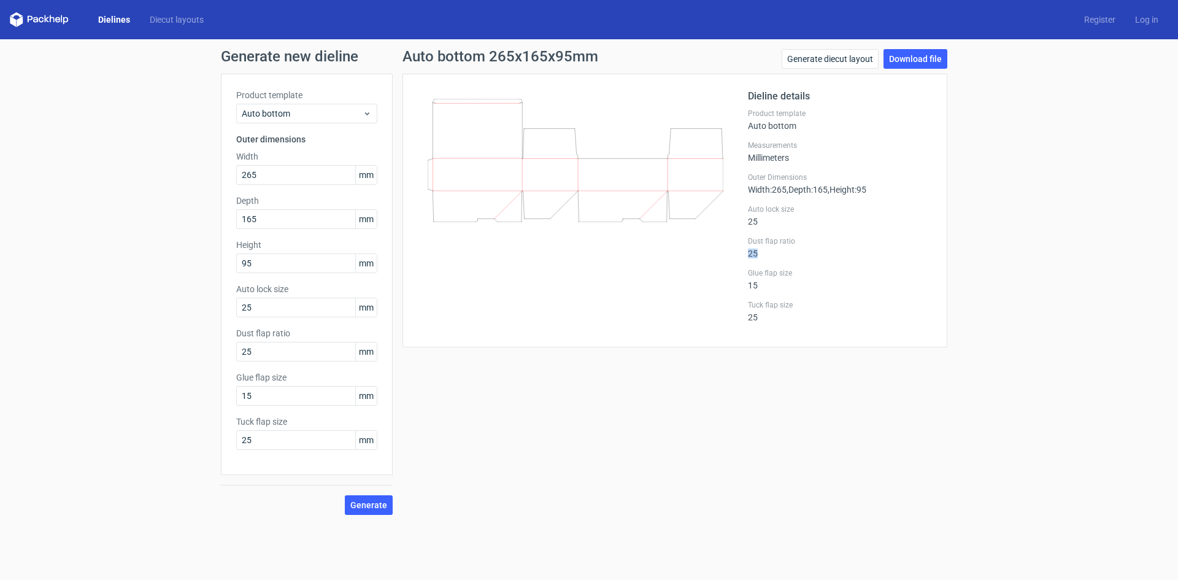
click at [754, 254] on div "Dust flap ratio 25" at bounding box center [840, 247] width 184 height 22
click at [757, 296] on div "Dieline details Product template Auto bottom Measurements Millimeters Outer Dim…" at bounding box center [840, 210] width 184 height 243
click at [753, 313] on div "Tuck flap size 25" at bounding box center [840, 311] width 184 height 22
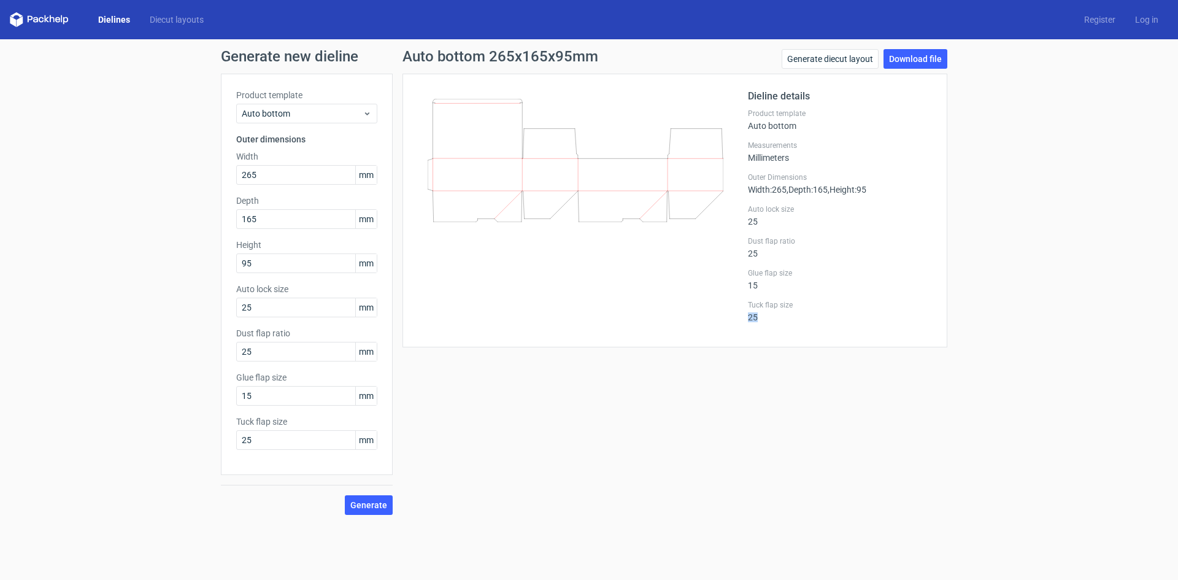
click at [753, 313] on div "Tuck flap size 25" at bounding box center [840, 311] width 184 height 22
click at [693, 289] on div at bounding box center [583, 210] width 330 height 243
click at [101, 22] on link "Dielines" at bounding box center [114, 19] width 52 height 12
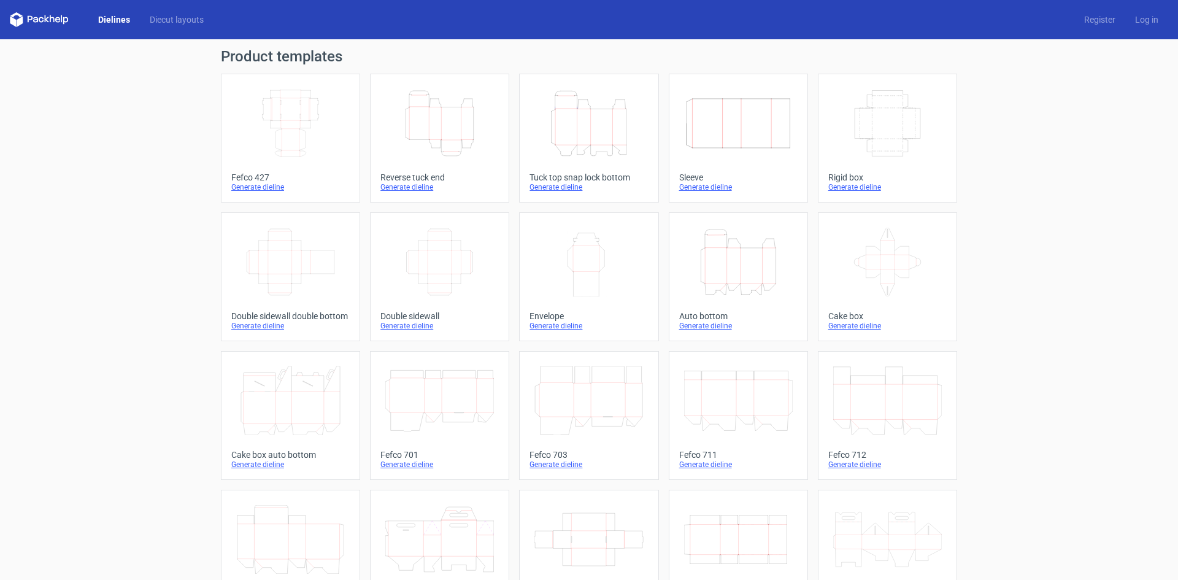
click at [460, 148] on icon "Height Depth Width" at bounding box center [439, 123] width 109 height 69
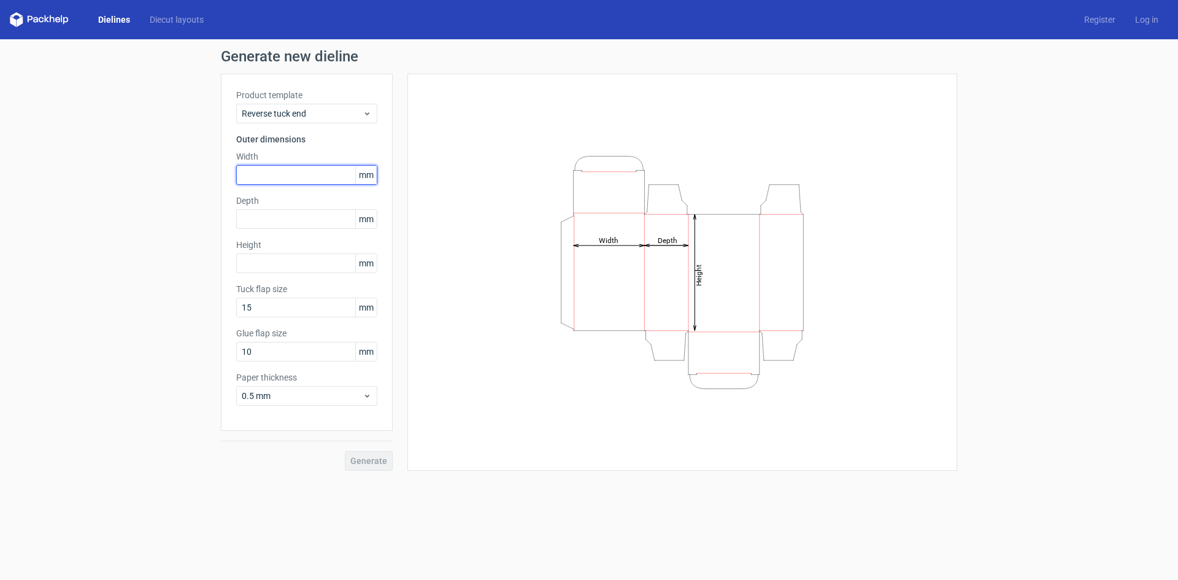
click at [290, 179] on input "text" at bounding box center [306, 175] width 141 height 20
type input "260"
type input "25"
drag, startPoint x: 283, startPoint y: 180, endPoint x: 199, endPoint y: 125, distance: 101.0
click at [141, 189] on div "Generate new dieline Product template Reverse tuck end Outer dimensions Width 2…" at bounding box center [589, 259] width 1178 height 441
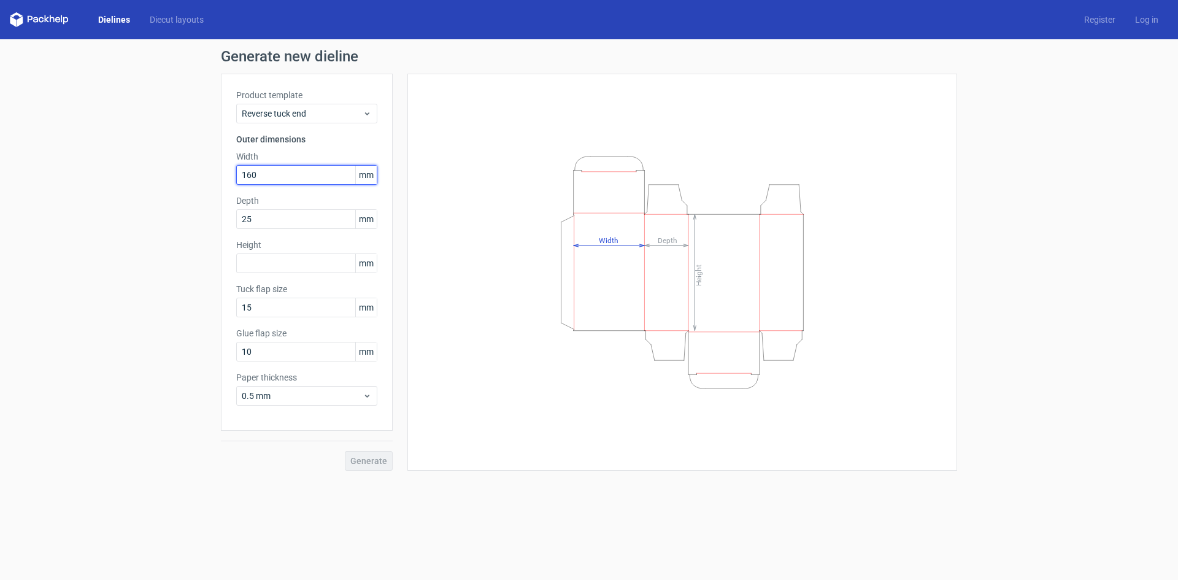
type input "160"
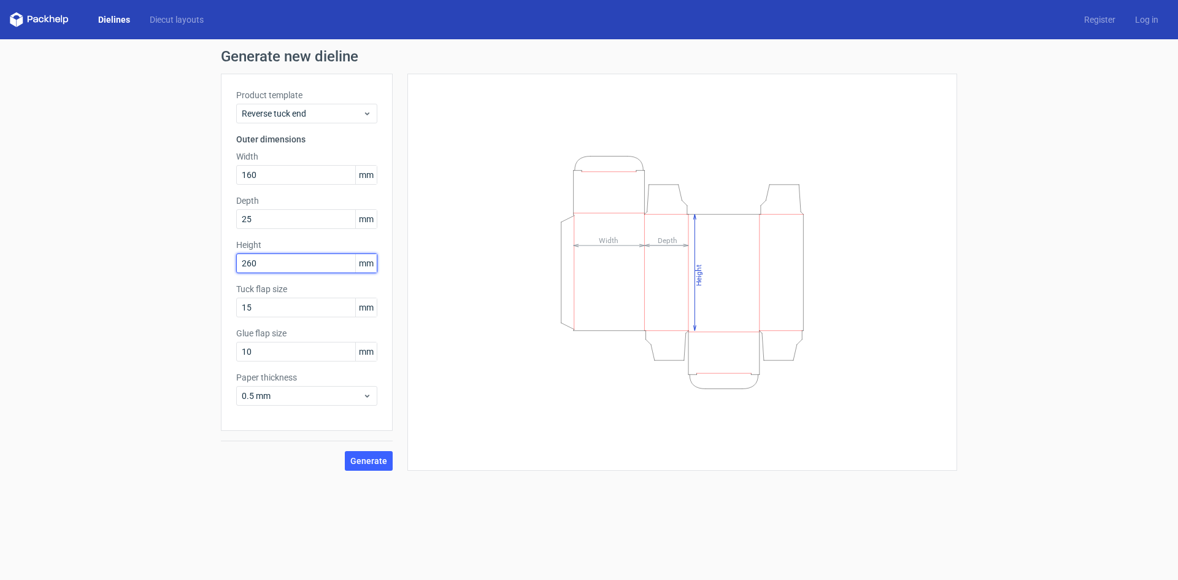
type input "260"
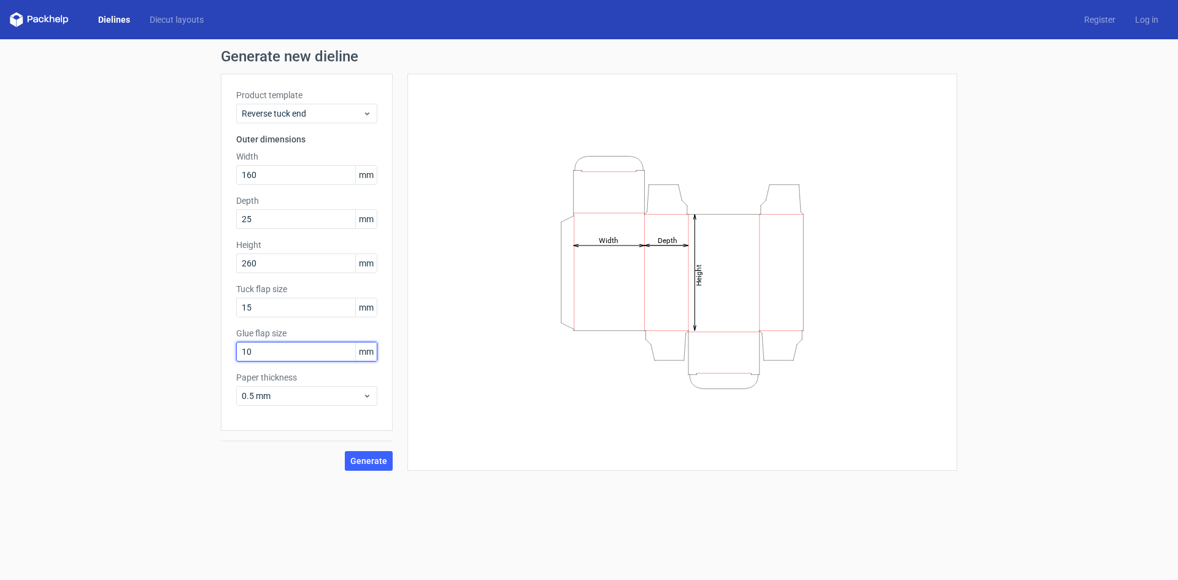
drag, startPoint x: 274, startPoint y: 350, endPoint x: 185, endPoint y: 334, distance: 89.7
click at [204, 360] on div "Generate new dieline Product template Reverse tuck end Outer dimensions Width 1…" at bounding box center [589, 259] width 1178 height 441
type input "15"
click at [375, 459] on span "Generate" at bounding box center [368, 460] width 37 height 9
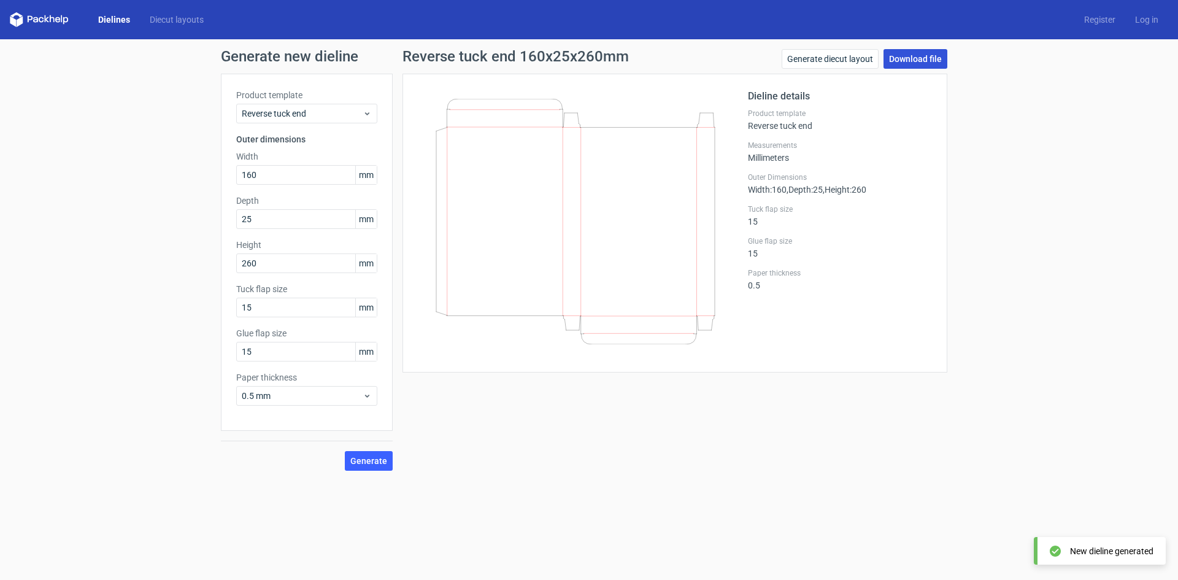
click at [907, 60] on link "Download file" at bounding box center [915, 59] width 64 height 20
click at [110, 21] on link "Dielines" at bounding box center [114, 19] width 52 height 12
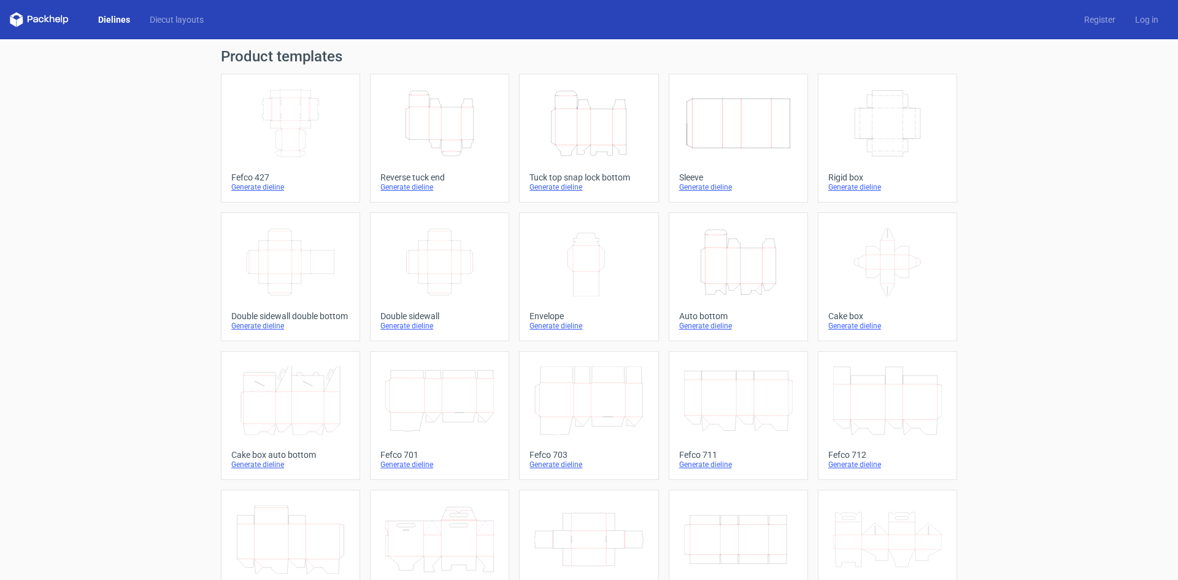
click at [446, 127] on icon "Height Depth Width" at bounding box center [439, 123] width 109 height 69
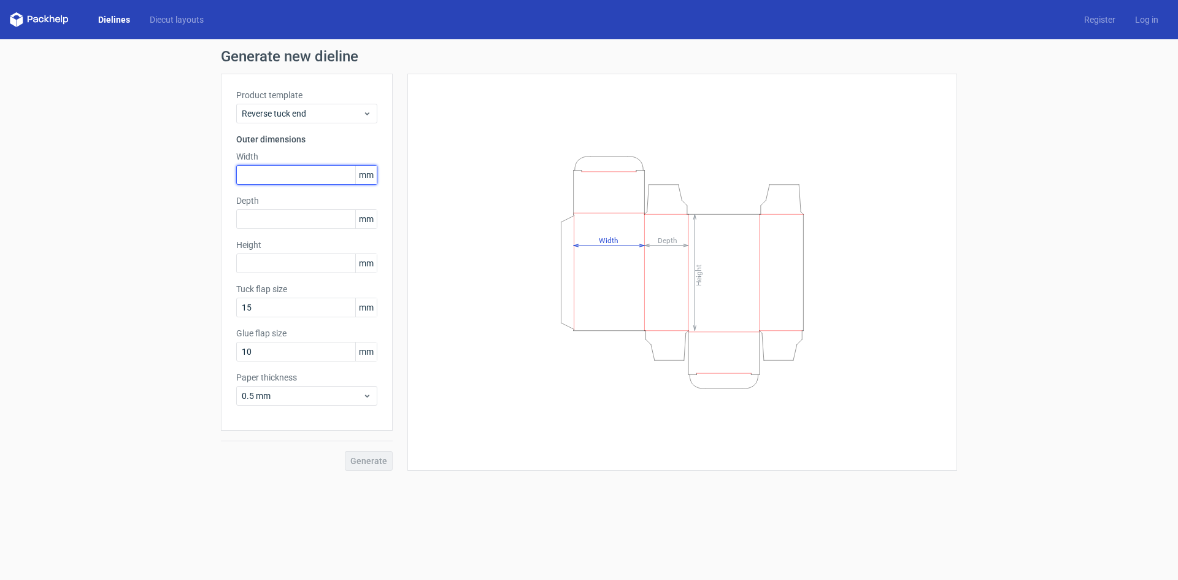
click at [296, 178] on input "text" at bounding box center [306, 175] width 141 height 20
type input "160"
type input "25"
click at [383, 461] on span "Generate" at bounding box center [368, 460] width 37 height 9
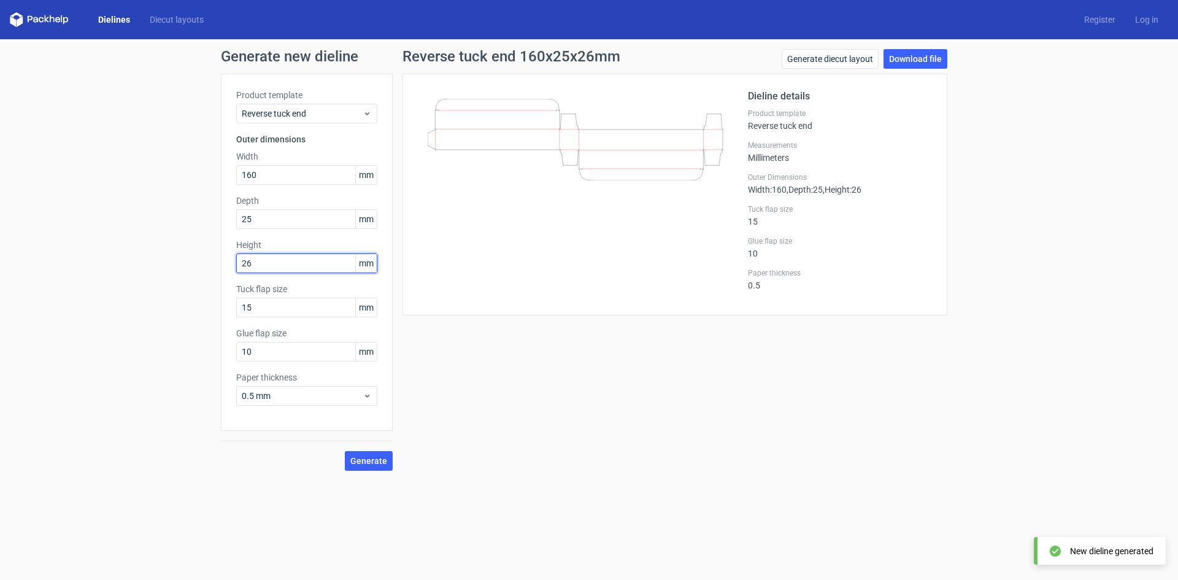
click at [272, 263] on input "26" at bounding box center [306, 263] width 141 height 20
type input "260"
click at [372, 458] on span "Generate" at bounding box center [368, 460] width 37 height 9
click at [930, 66] on link "Download file" at bounding box center [915, 59] width 64 height 20
drag, startPoint x: 273, startPoint y: 351, endPoint x: 150, endPoint y: 340, distance: 123.8
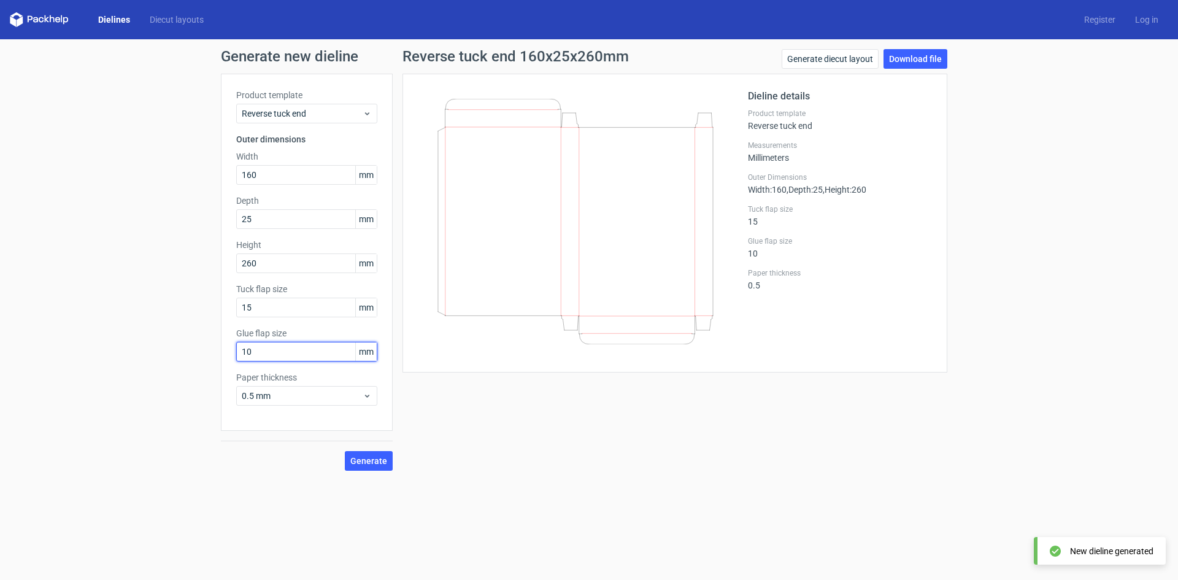
click at [147, 358] on div "Generate new dieline Product template Reverse tuck end Outer dimensions Width 1…" at bounding box center [589, 259] width 1178 height 441
type input "15"
click at [383, 461] on span "Generate" at bounding box center [368, 460] width 37 height 9
click at [936, 54] on link "Download file" at bounding box center [915, 59] width 64 height 20
click at [107, 15] on link "Dielines" at bounding box center [114, 19] width 52 height 12
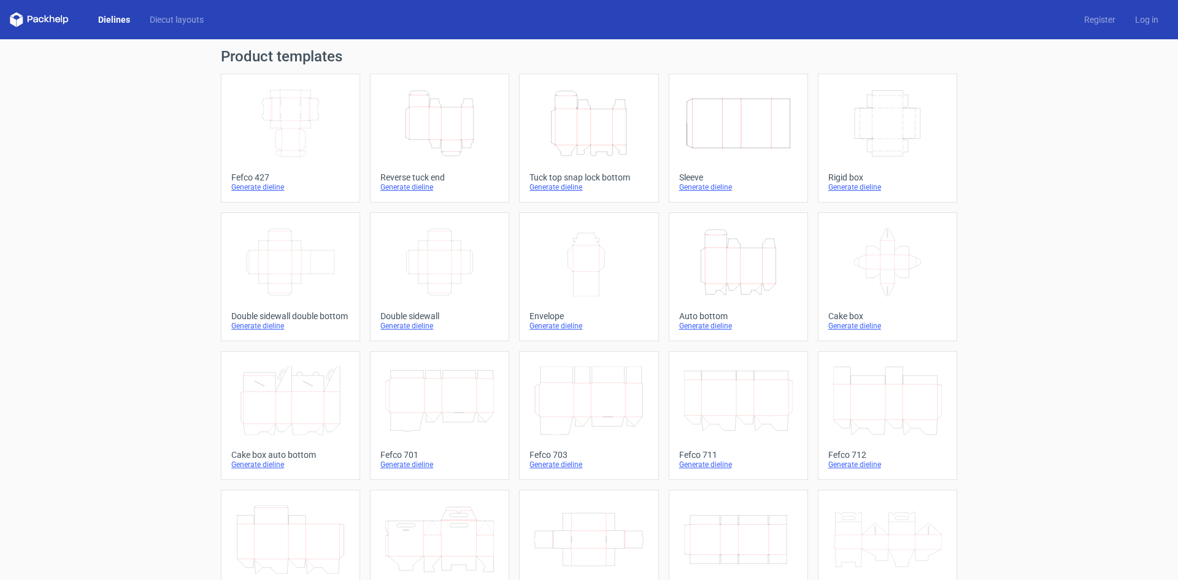
click at [751, 278] on icon "Height Depth Width" at bounding box center [738, 262] width 109 height 69
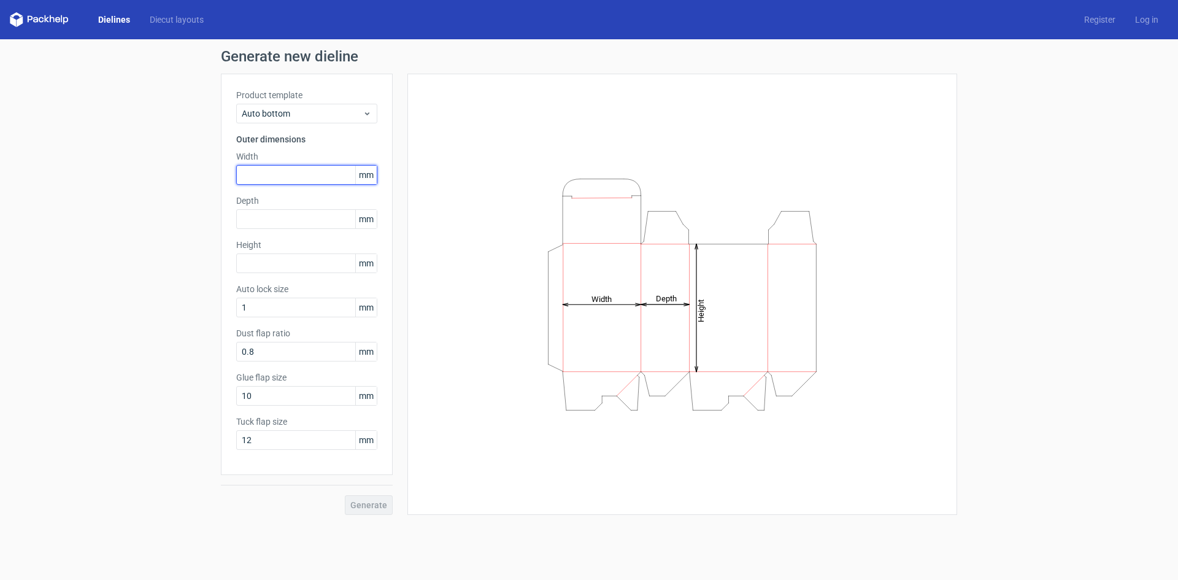
click at [274, 177] on input "text" at bounding box center [306, 175] width 141 height 20
type input "210"
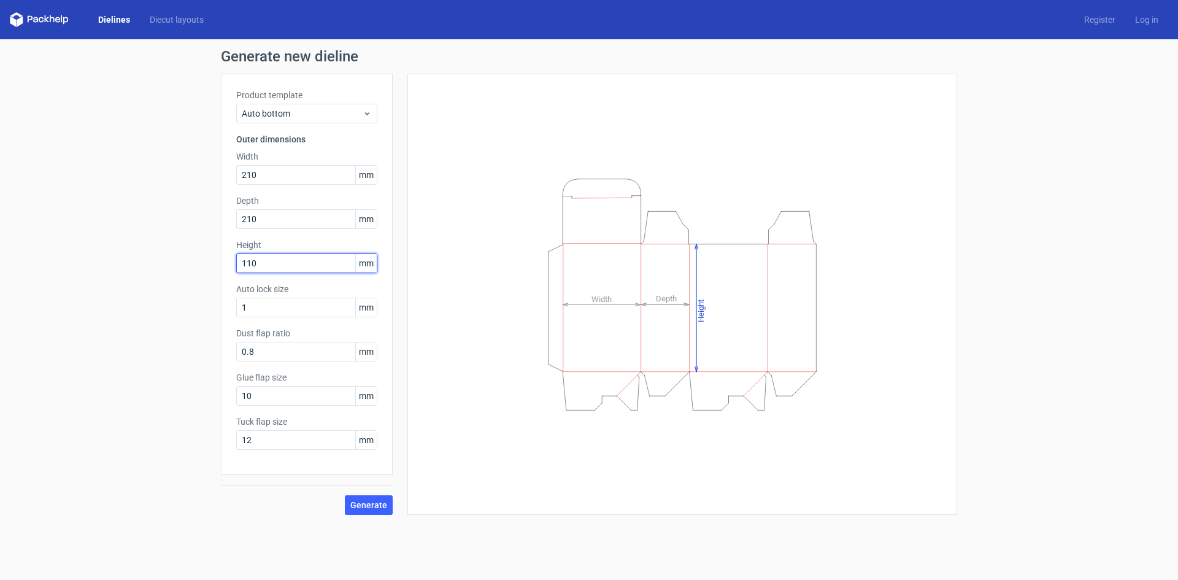
type input "110"
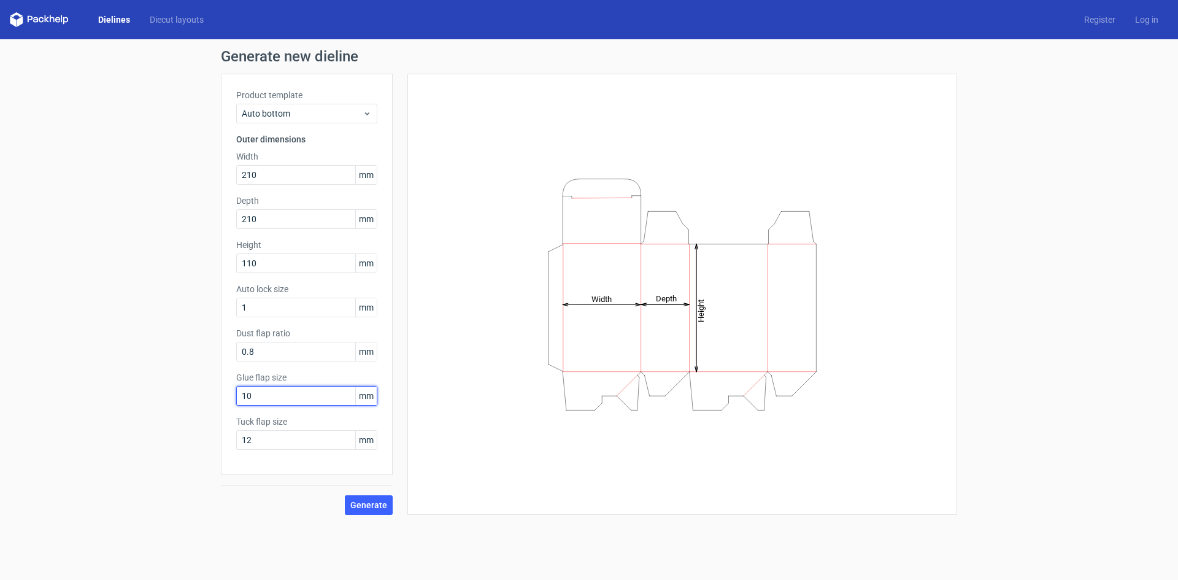
drag, startPoint x: 277, startPoint y: 394, endPoint x: 132, endPoint y: 425, distance: 147.4
click at [132, 425] on div "Generate new dieline Product template Auto bottom Outer dimensions Width 210 mm…" at bounding box center [589, 281] width 1178 height 485
type input "25"
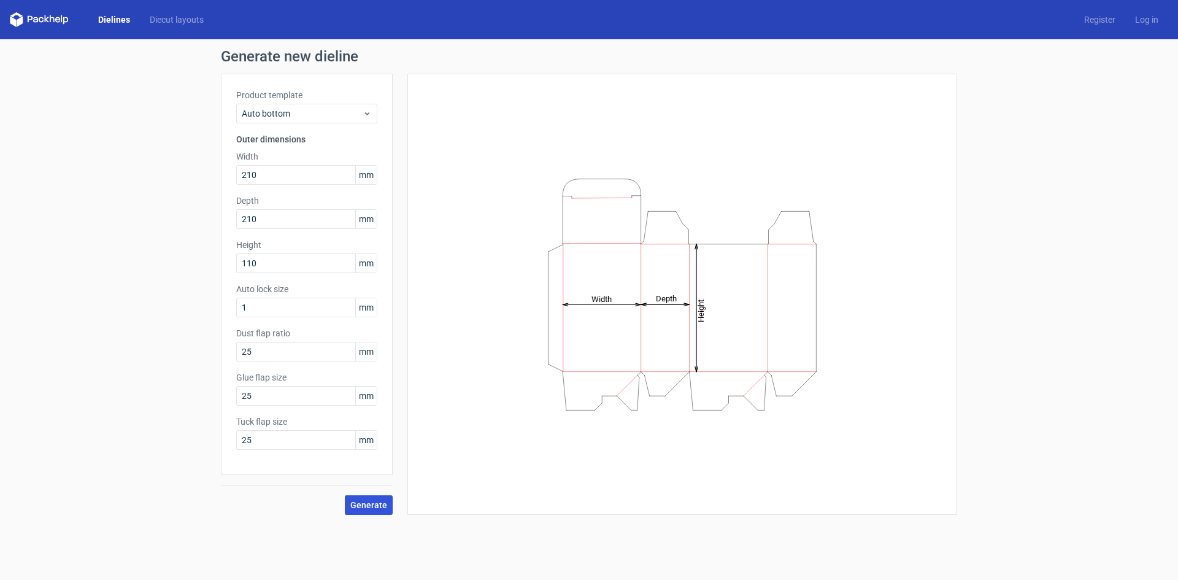
click at [378, 511] on button "Generate" at bounding box center [369, 505] width 48 height 20
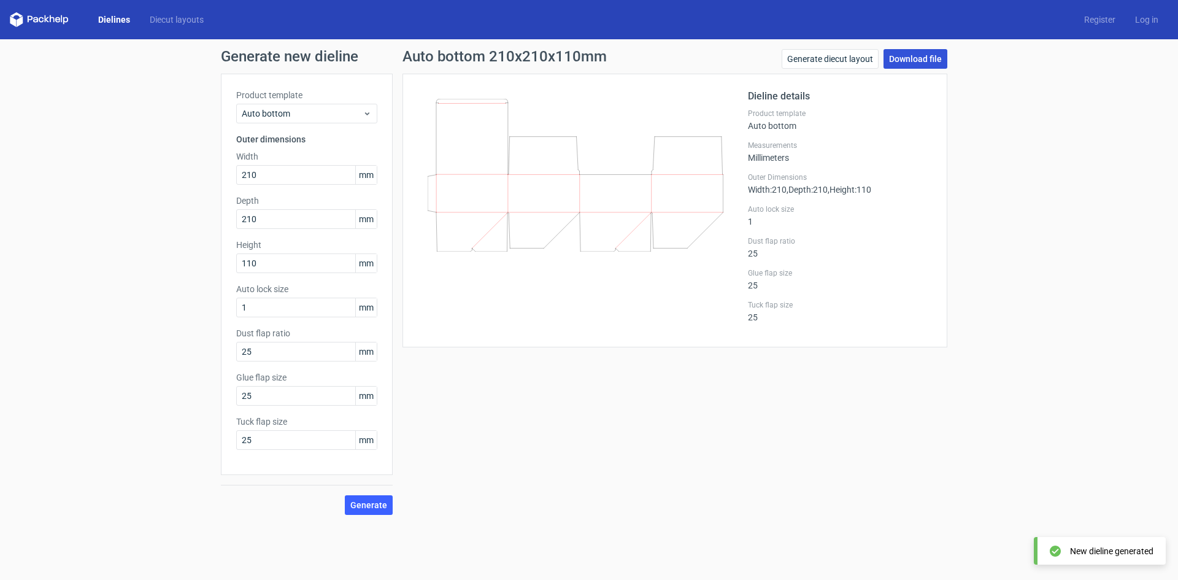
click at [913, 63] on link "Download file" at bounding box center [915, 59] width 64 height 20
drag, startPoint x: 312, startPoint y: 169, endPoint x: 148, endPoint y: 209, distance: 168.5
click at [148, 209] on div "Generate new dieline Product template Auto bottom Outer dimensions Width 210 mm…" at bounding box center [589, 281] width 1178 height 485
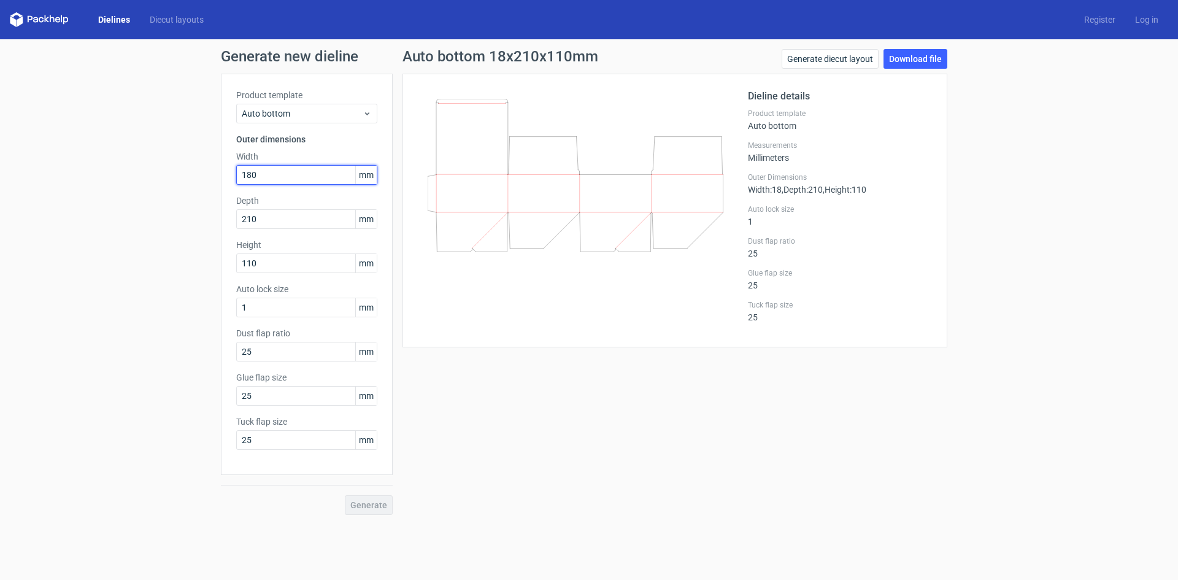
type input "180"
click at [367, 507] on span "Generate" at bounding box center [368, 504] width 37 height 9
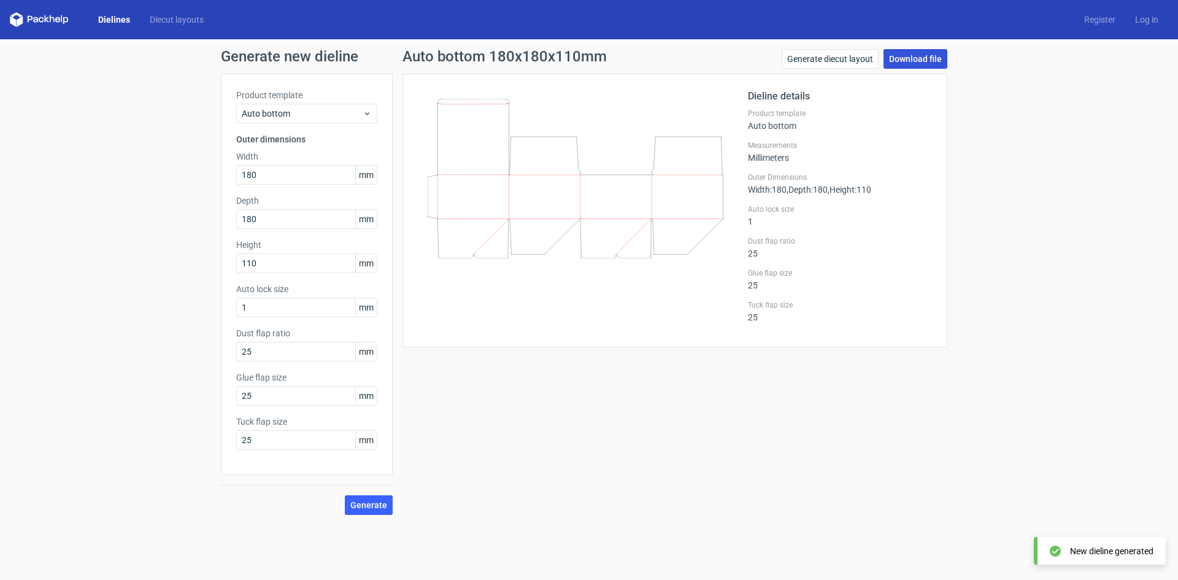
click at [919, 52] on link "Download file" at bounding box center [915, 59] width 64 height 20
drag, startPoint x: 284, startPoint y: 181, endPoint x: 92, endPoint y: 190, distance: 192.2
click at [92, 190] on div "Generate new dieline Product template Auto bottom Outer dimensions Width 180 mm…" at bounding box center [589, 281] width 1178 height 485
type input "165"
type input "131"
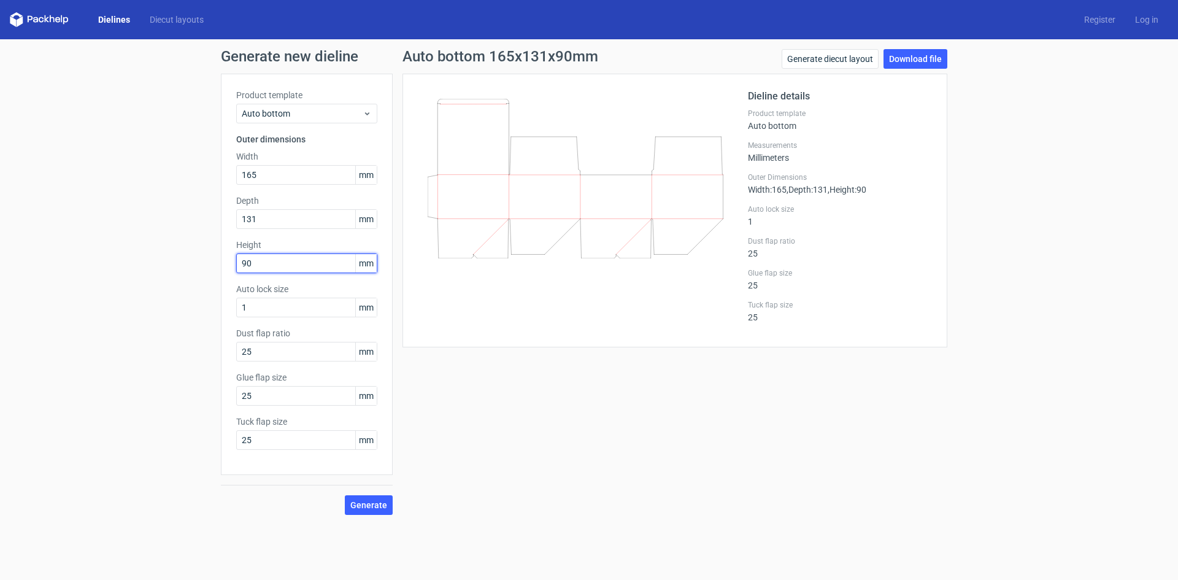
type input "90"
click at [345, 495] on button "Generate" at bounding box center [369, 505] width 48 height 20
click at [913, 52] on link "Download file" at bounding box center [915, 59] width 64 height 20
click at [120, 19] on link "Dielines" at bounding box center [114, 19] width 52 height 12
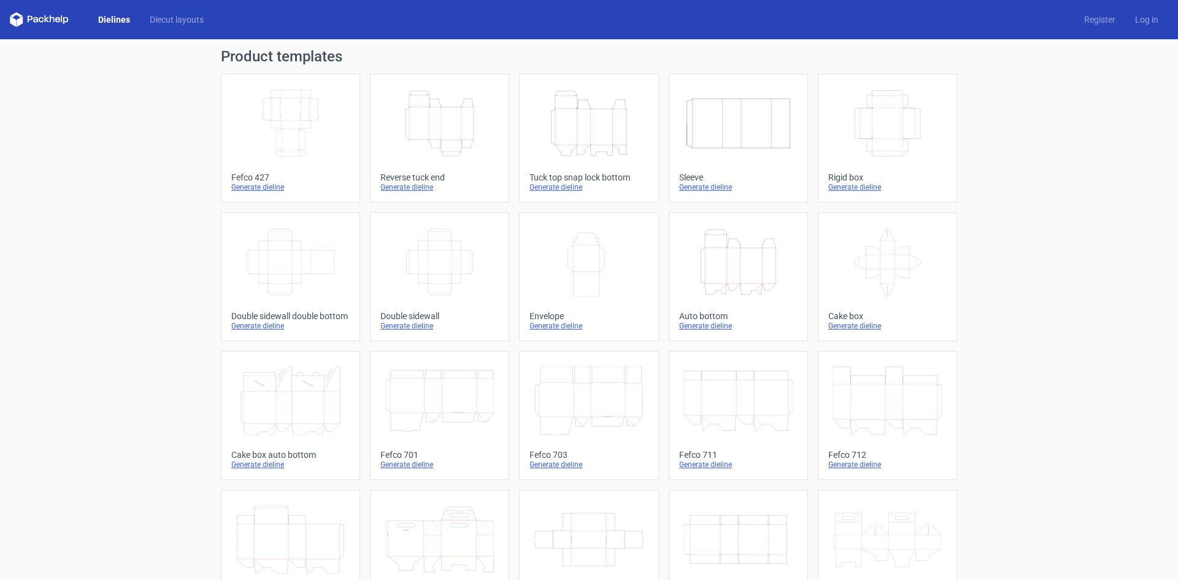
click at [456, 147] on icon "Height Depth Width" at bounding box center [439, 123] width 109 height 69
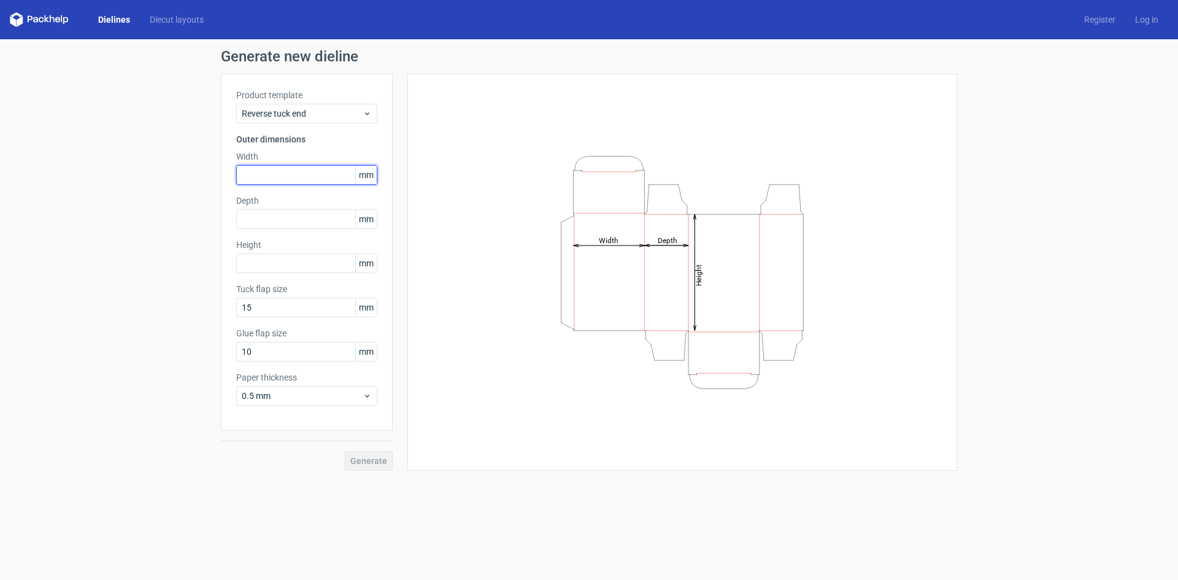
click at [291, 173] on input "text" at bounding box center [306, 175] width 141 height 20
type input "127"
type input "25"
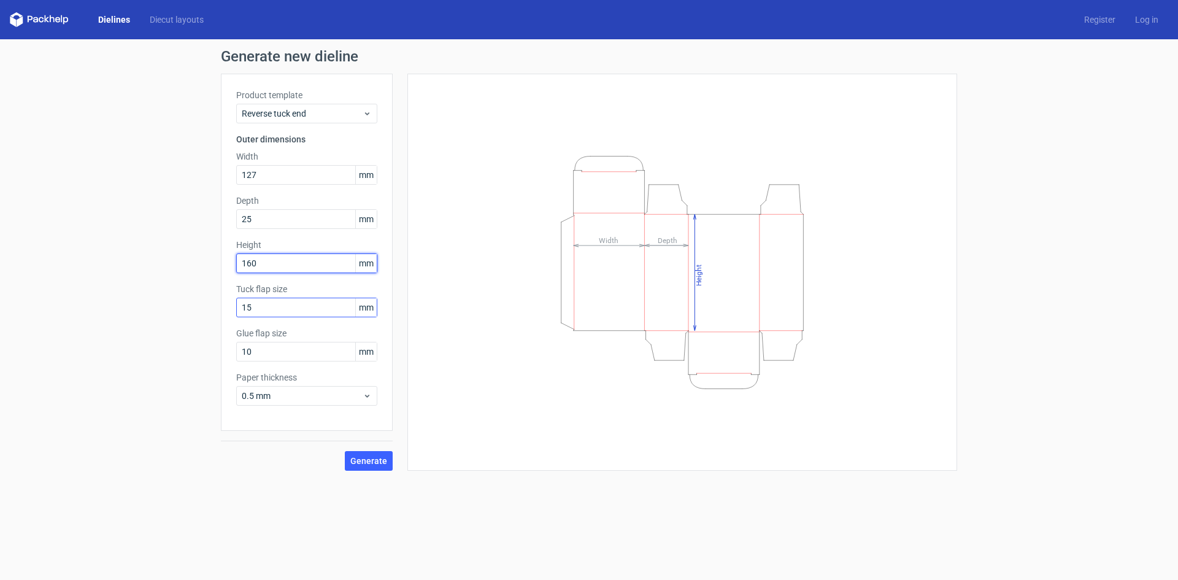
type input "160"
drag, startPoint x: 260, startPoint y: 315, endPoint x: 201, endPoint y: 324, distance: 60.2
click at [201, 323] on div "Generate new dieline Product template Reverse tuck end Outer dimensions Width 1…" at bounding box center [589, 259] width 1178 height 441
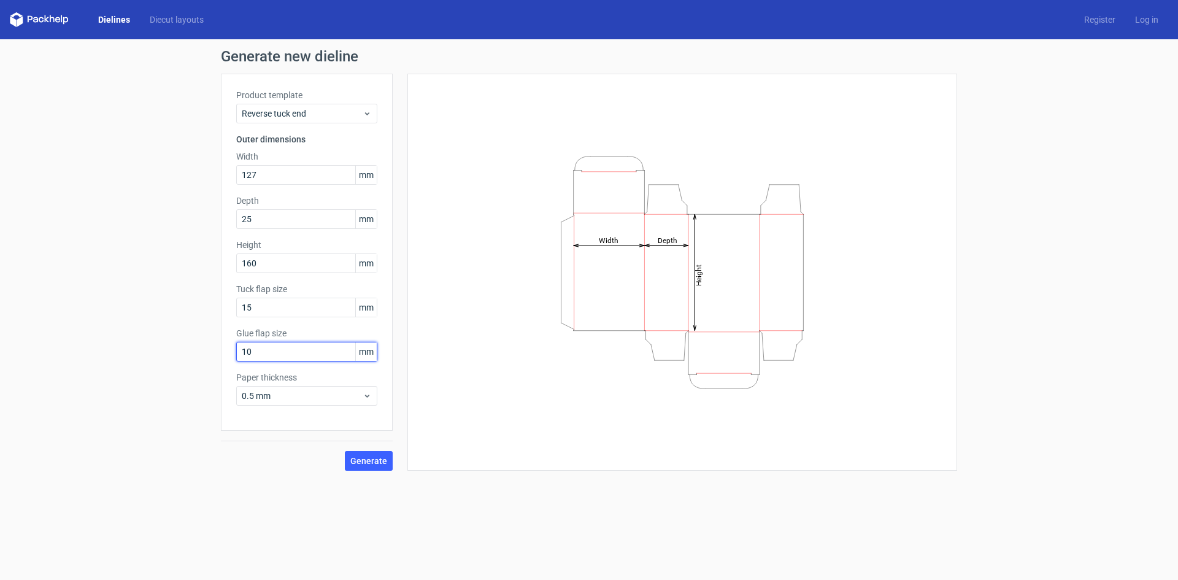
drag, startPoint x: 227, startPoint y: 362, endPoint x: 197, endPoint y: 354, distance: 31.1
click at [204, 360] on div "Generate new dieline Product template Reverse tuck end Outer dimensions Width 1…" at bounding box center [589, 259] width 1178 height 441
type input "15"
click at [364, 458] on span "Generate" at bounding box center [368, 460] width 37 height 9
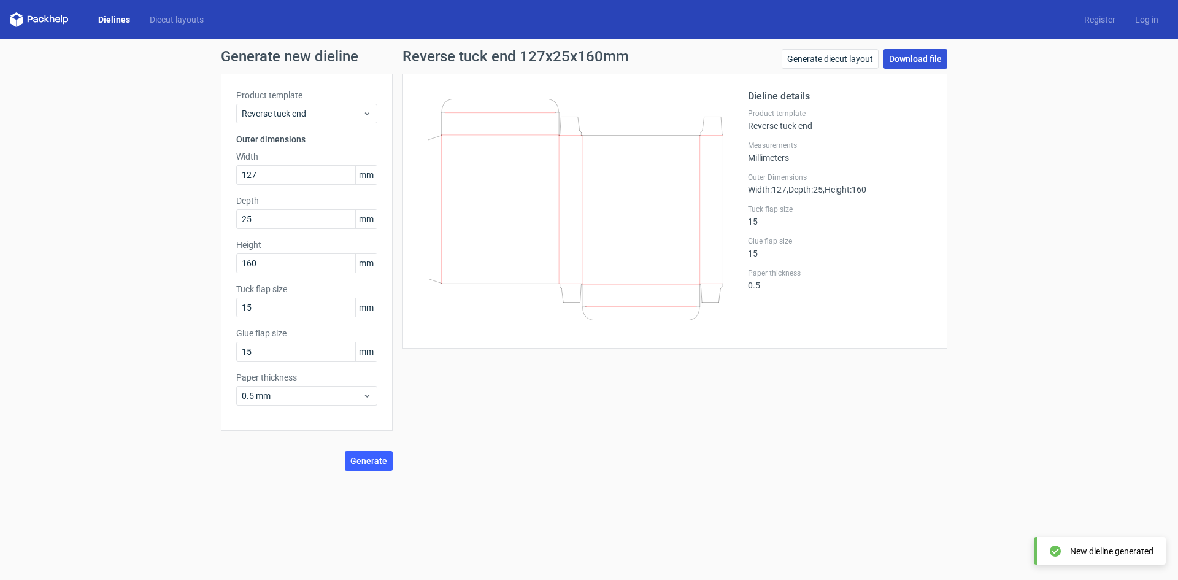
click at [926, 60] on link "Download file" at bounding box center [915, 59] width 64 height 20
click at [109, 19] on link "Dielines" at bounding box center [114, 19] width 52 height 12
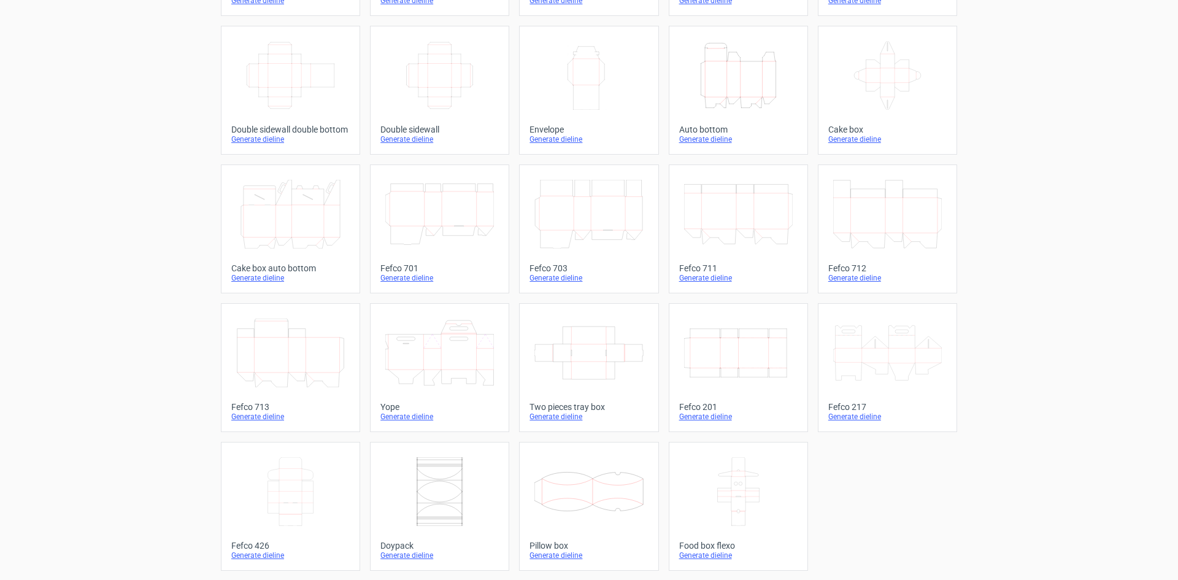
scroll to position [187, 0]
click at [458, 97] on icon "Width Depth Height" at bounding box center [439, 74] width 109 height 69
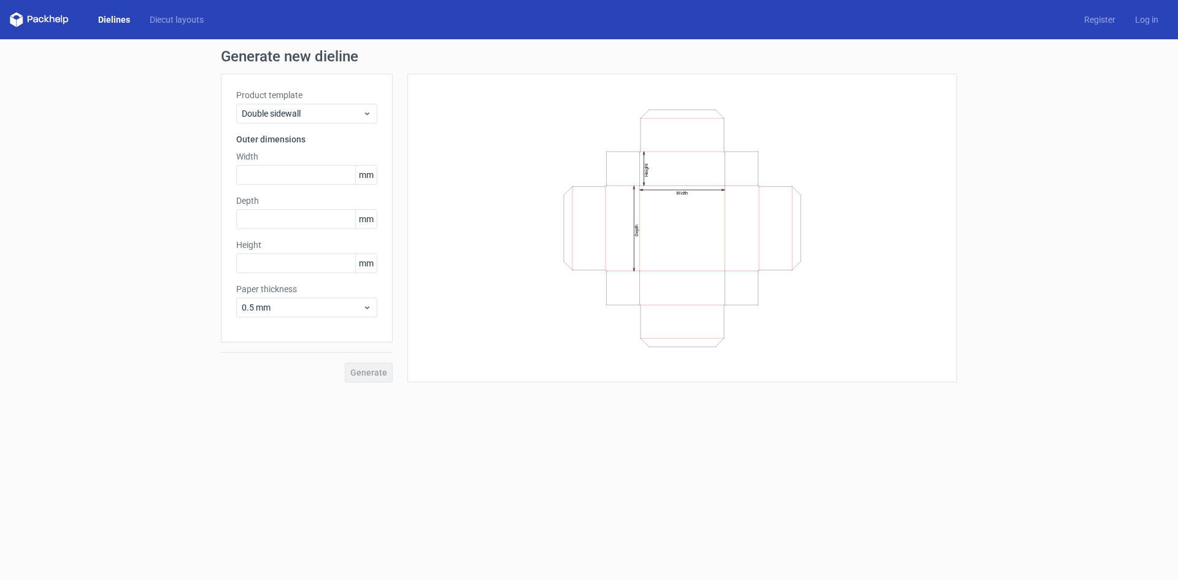
click at [106, 25] on link "Dielines" at bounding box center [114, 19] width 52 height 12
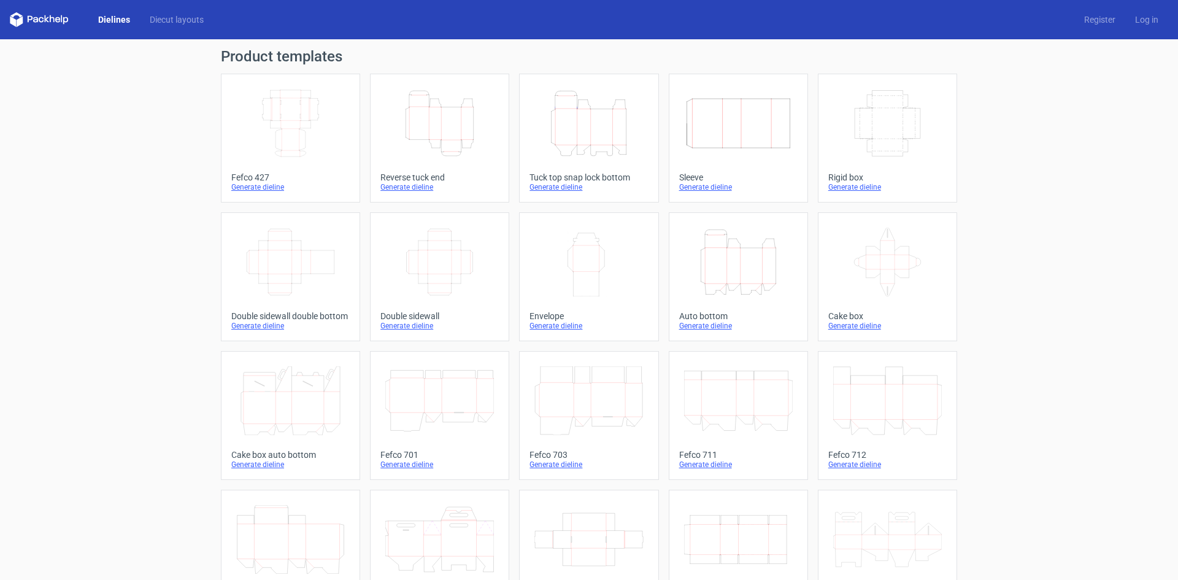
click at [889, 250] on icon at bounding box center [887, 262] width 109 height 69
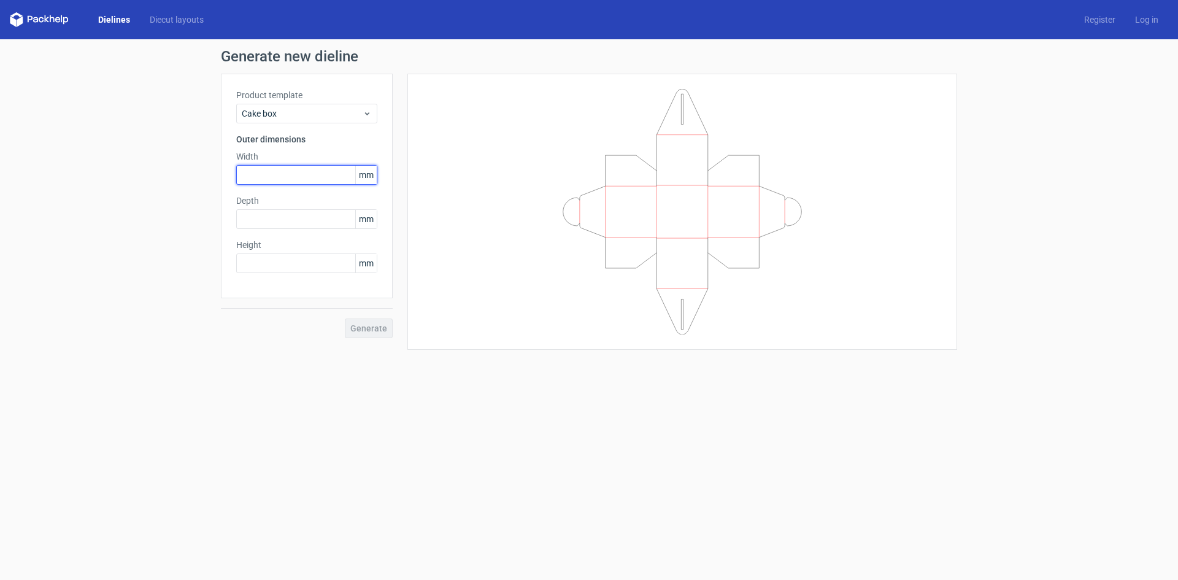
click at [275, 179] on input "text" at bounding box center [306, 175] width 141 height 20
type input "272"
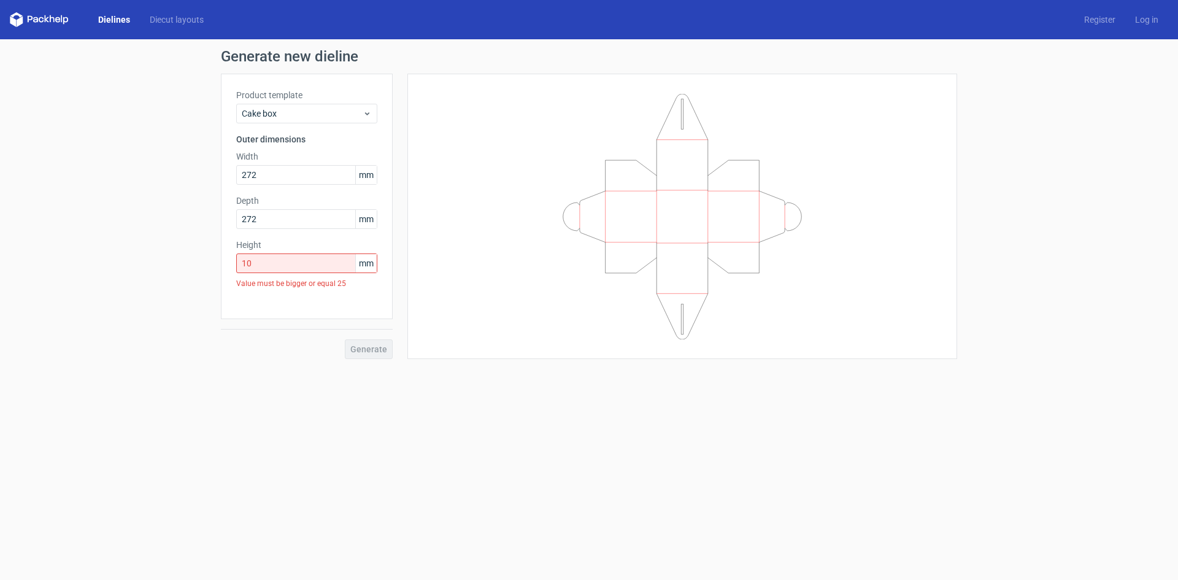
click at [450, 385] on form "Generate new dieline Product template Cake box Outer dimensions Width 272 mm De…" at bounding box center [589, 309] width 1178 height 540
click at [326, 273] on div "Value must be bigger or equal 25" at bounding box center [306, 283] width 141 height 21
click at [330, 258] on input "10" at bounding box center [306, 263] width 141 height 20
click at [336, 267] on input "10" at bounding box center [306, 263] width 141 height 20
type input "100"
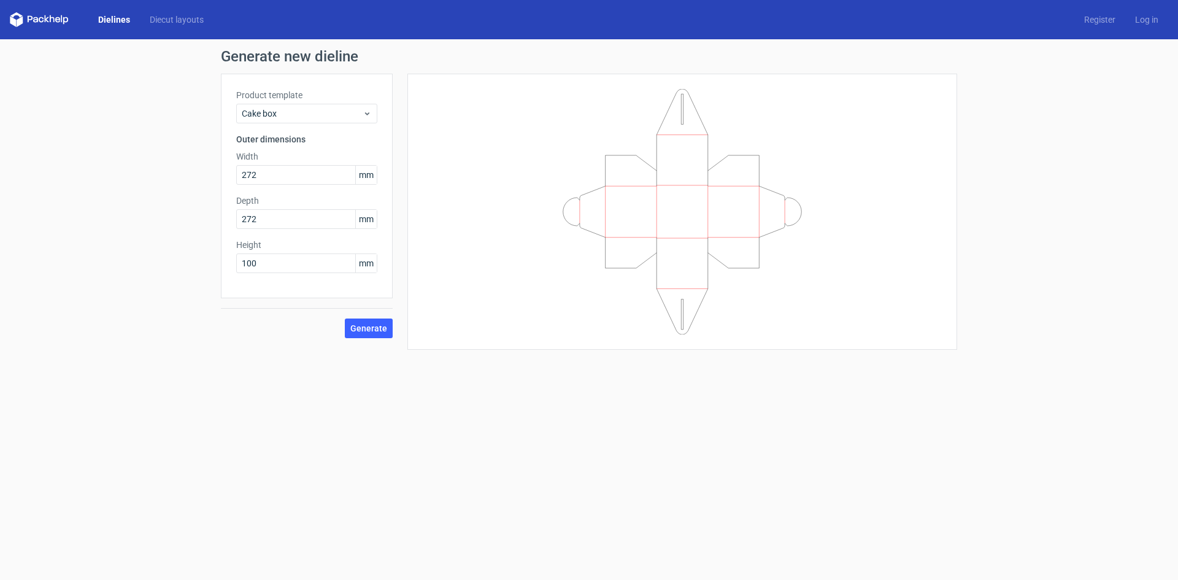
click at [310, 240] on label "Height" at bounding box center [306, 245] width 141 height 12
click at [364, 324] on span "Generate" at bounding box center [368, 328] width 37 height 9
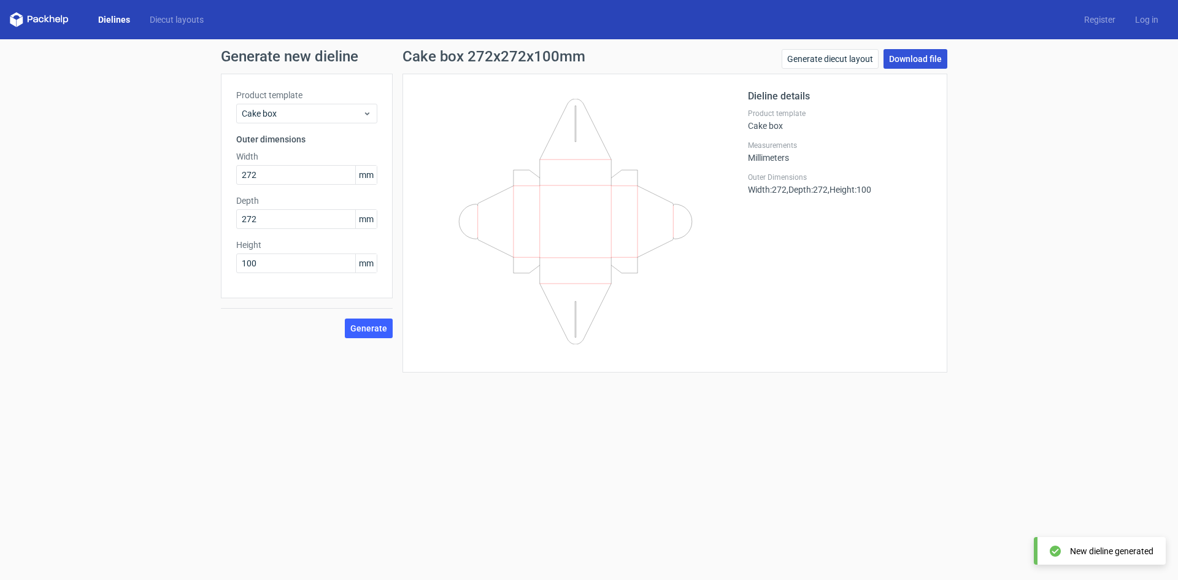
click at [909, 62] on link "Download file" at bounding box center [915, 59] width 64 height 20
click at [101, 23] on link "Dielines" at bounding box center [114, 19] width 52 height 12
